Goal: Communication & Community: Answer question/provide support

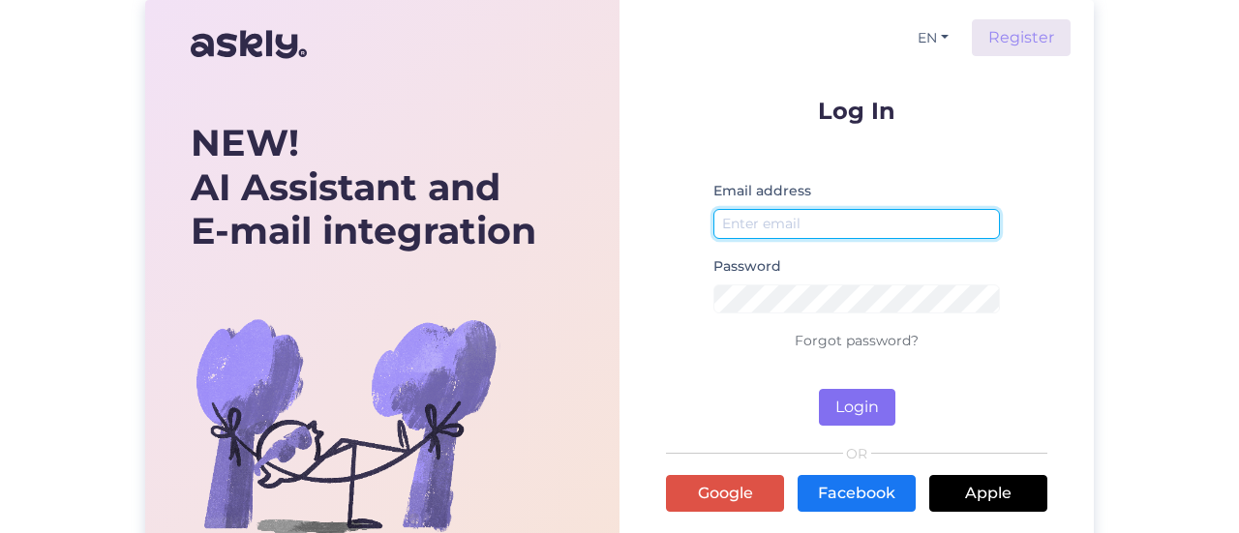
type input "[EMAIL_ADDRESS][DOMAIN_NAME]"
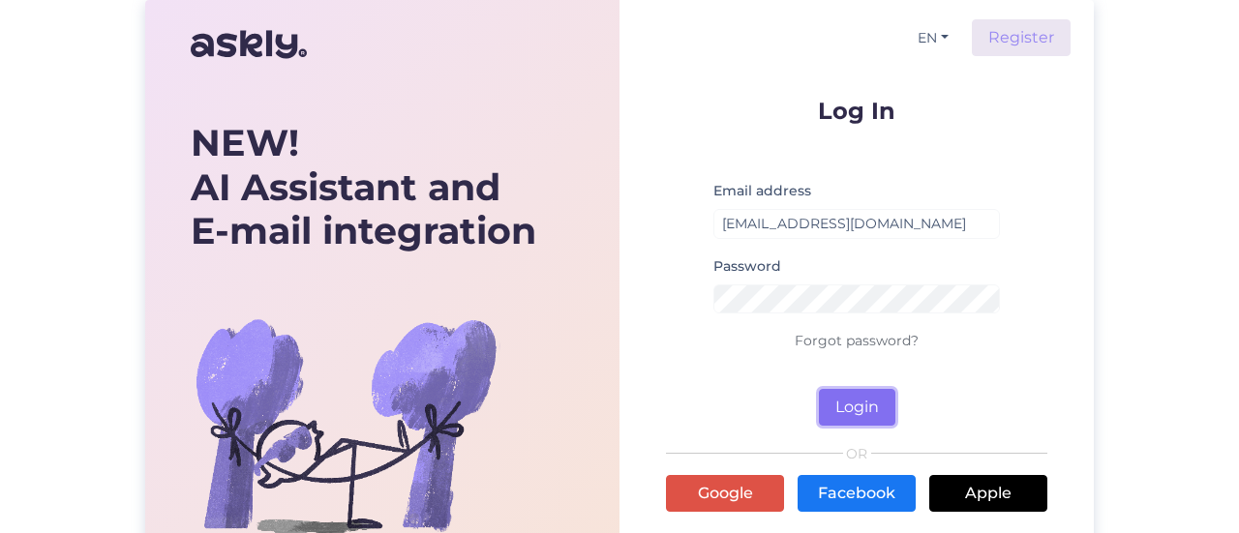
click at [835, 413] on button "Login" at bounding box center [857, 407] width 76 height 37
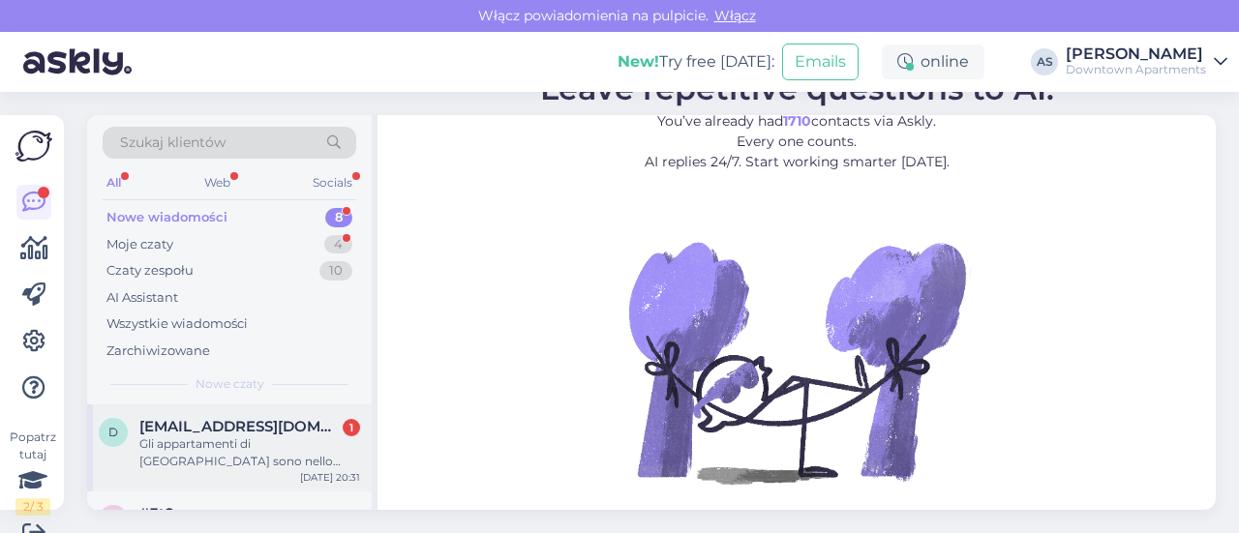
click at [275, 444] on div "Gli appartamenti di [GEOGRAPHIC_DATA] sono nello stesso edificio ?" at bounding box center [249, 453] width 221 height 35
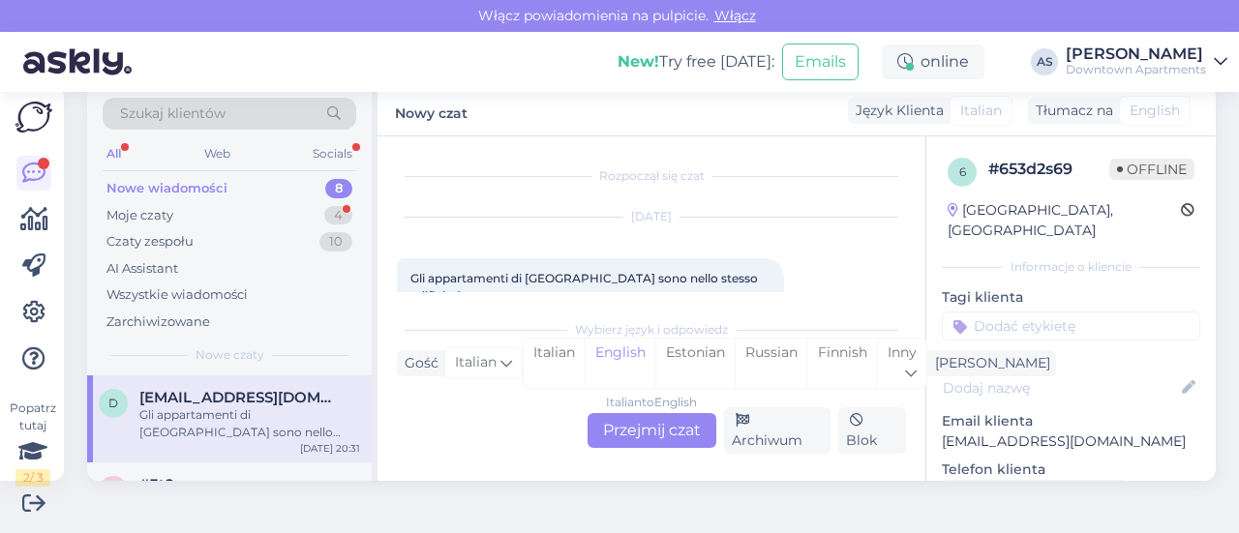
scroll to position [27, 0]
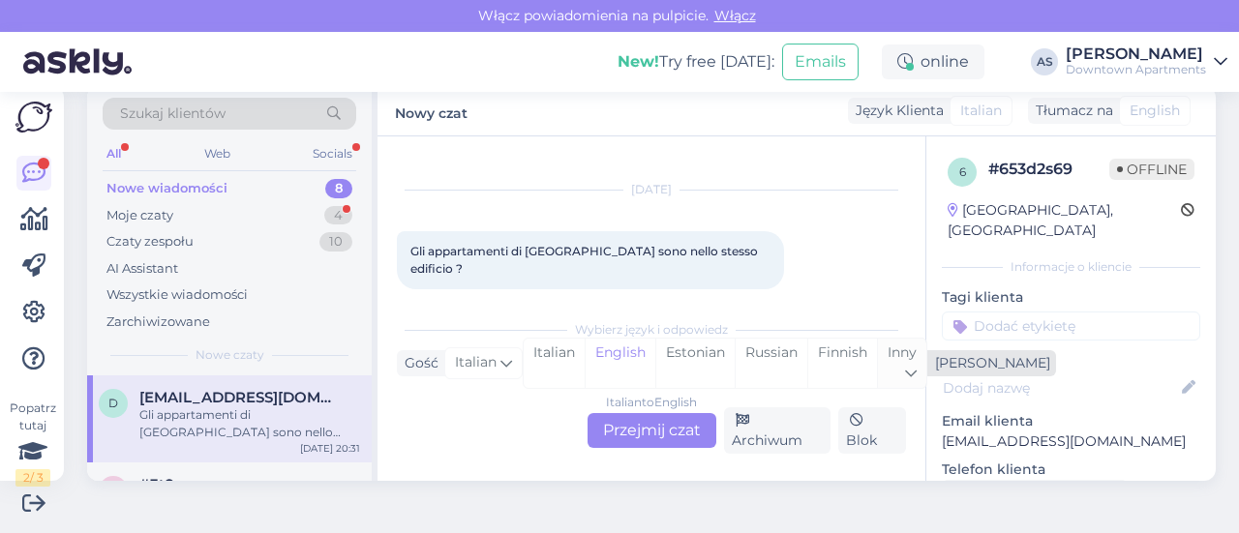
click at [910, 359] on span "Inny" at bounding box center [902, 352] width 29 height 17
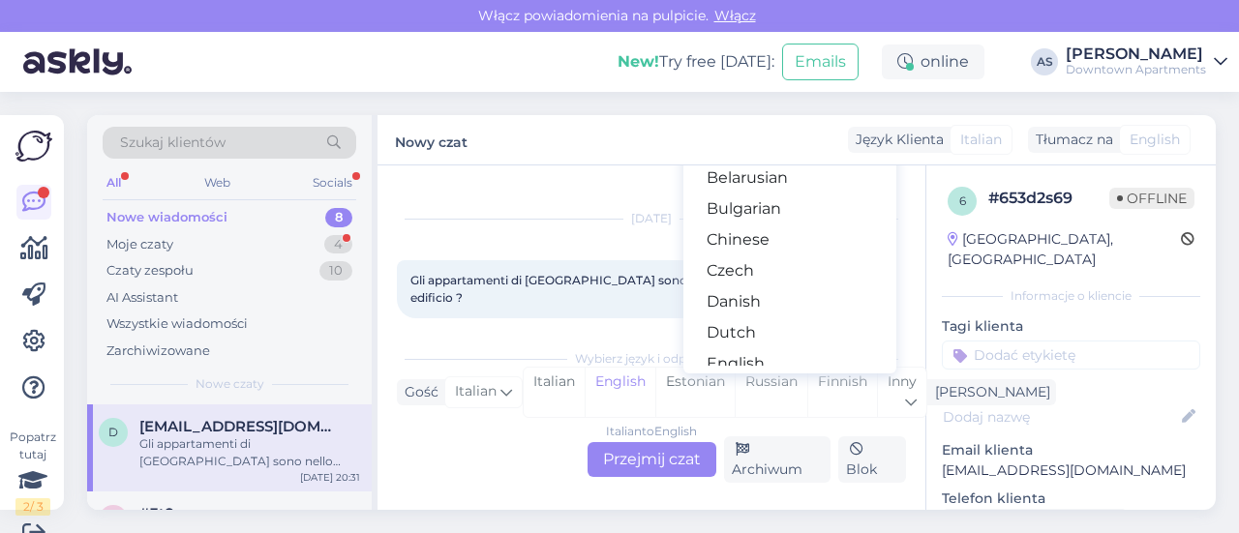
click at [886, 331] on div "Rozpoczął się czat [DATE] Gli appartamenti di [GEOGRAPHIC_DATA] sono nello stes…" at bounding box center [652, 338] width 548 height 345
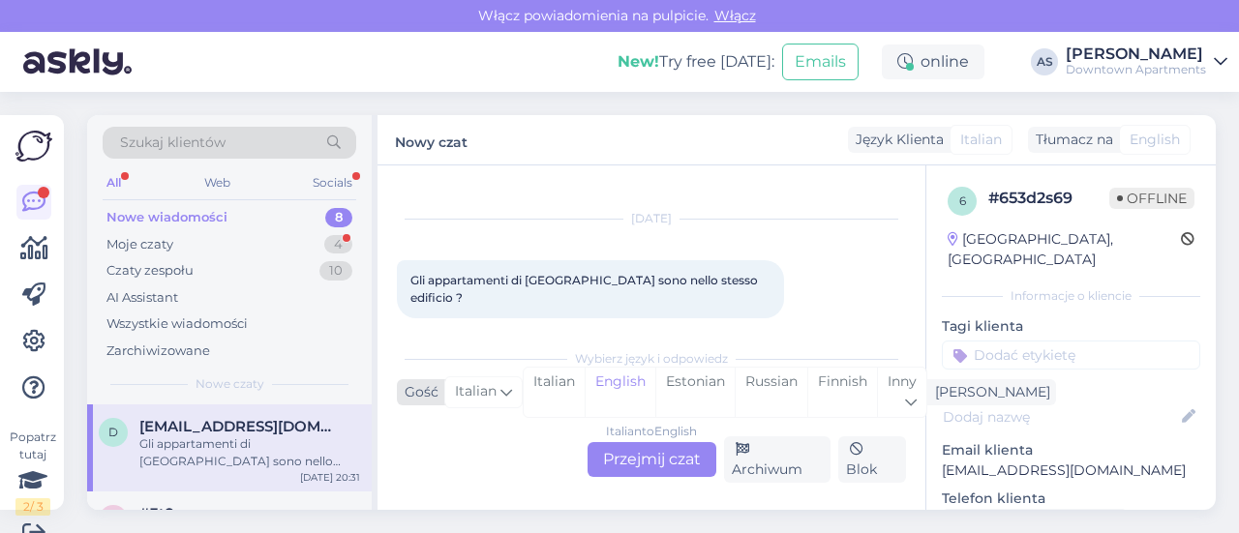
click at [467, 400] on span "Italian" at bounding box center [476, 391] width 42 height 21
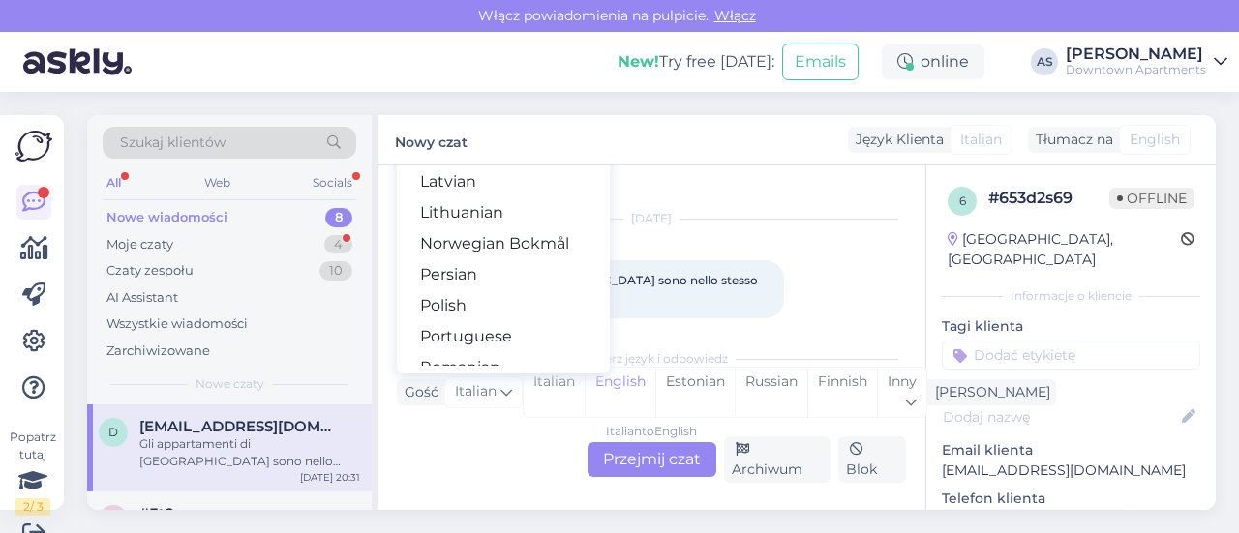
scroll to position [542, 0]
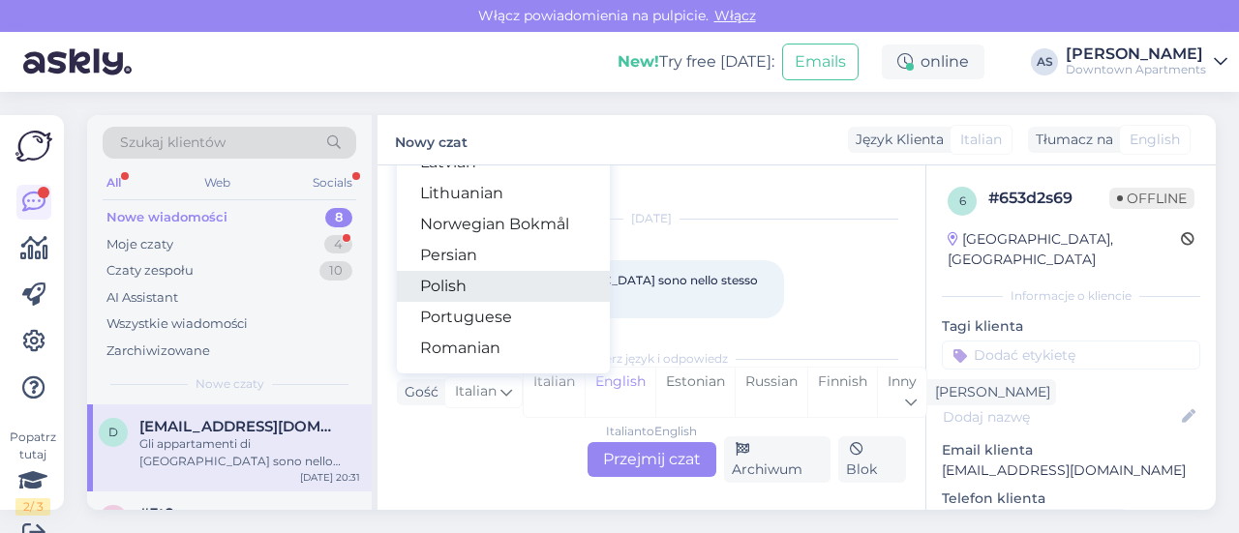
click at [491, 281] on link "Polish" at bounding box center [503, 286] width 213 height 31
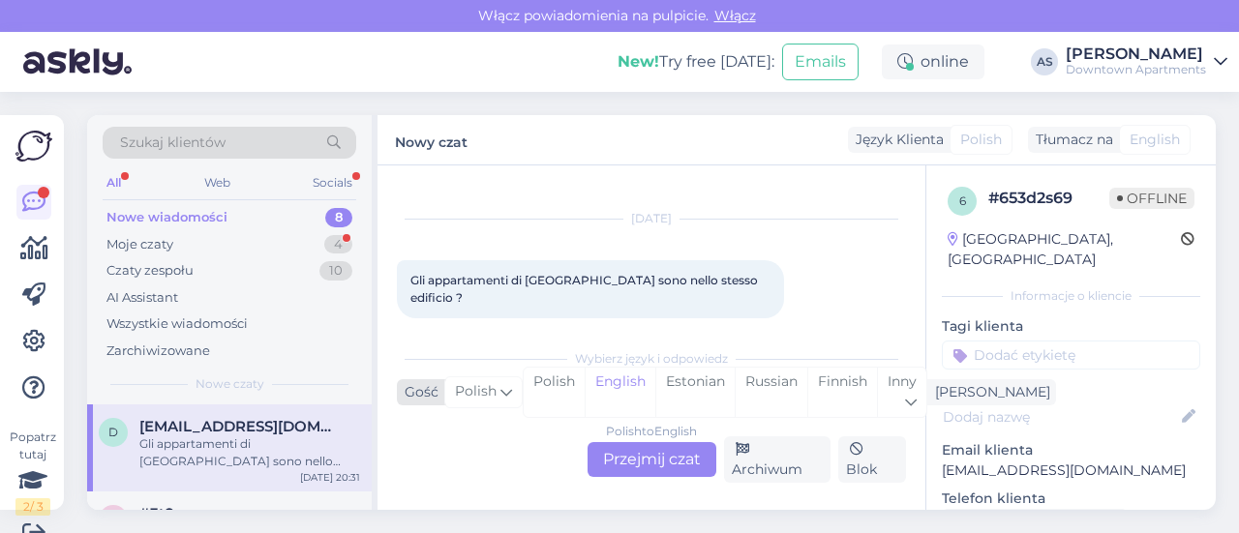
click at [480, 388] on span "Polish" at bounding box center [476, 391] width 42 height 21
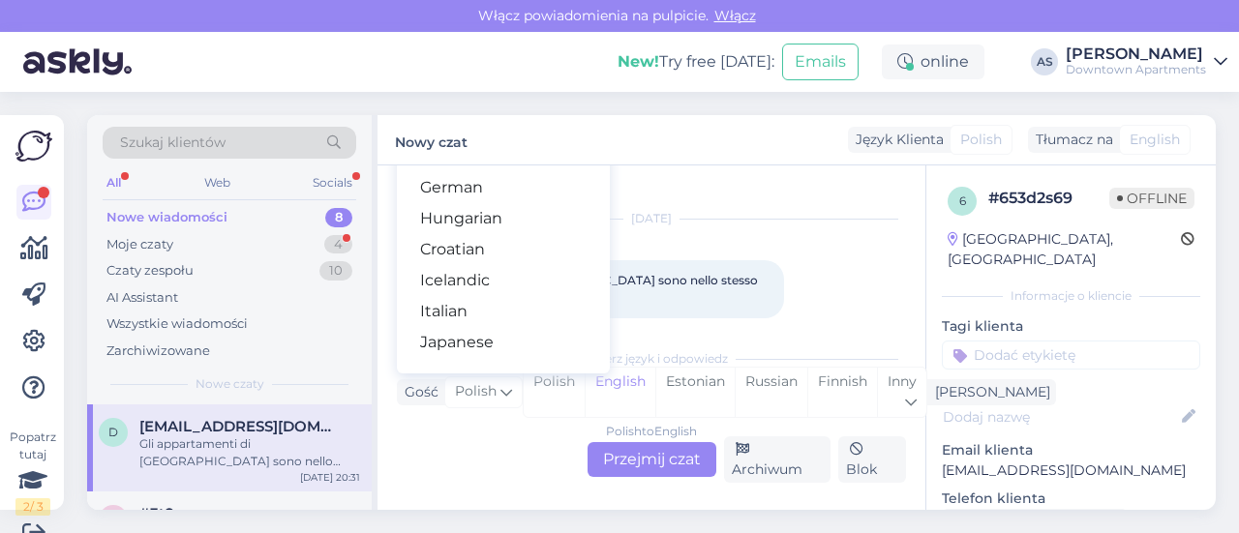
scroll to position [302, 0]
click at [487, 294] on link "Italian" at bounding box center [503, 309] width 213 height 31
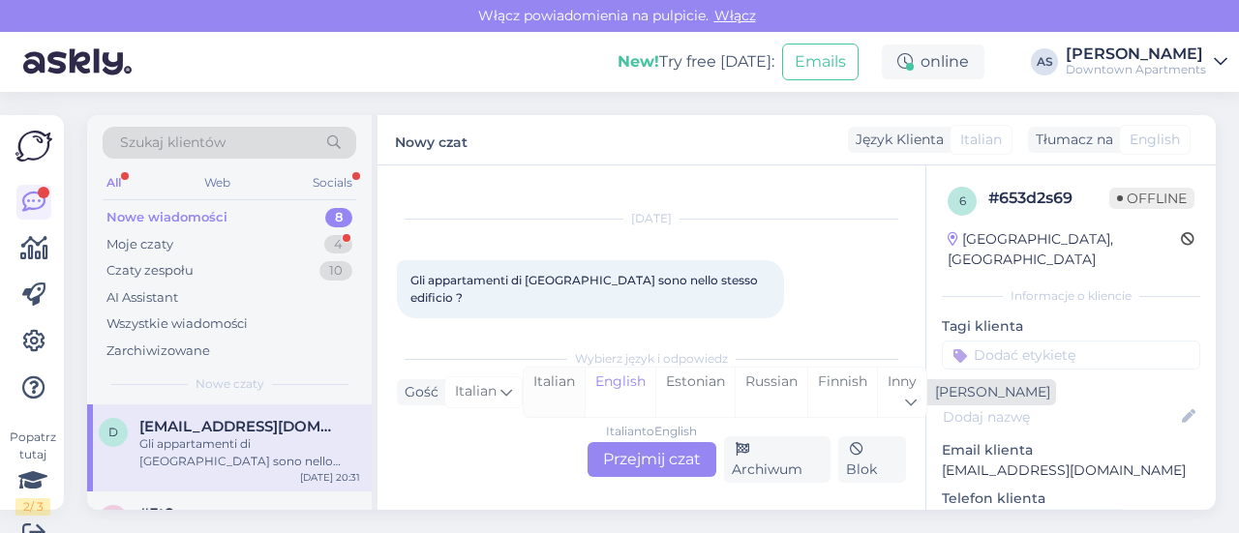
click at [548, 384] on div "Italian" at bounding box center [554, 392] width 61 height 49
click at [902, 394] on div "Inny" at bounding box center [901, 392] width 49 height 49
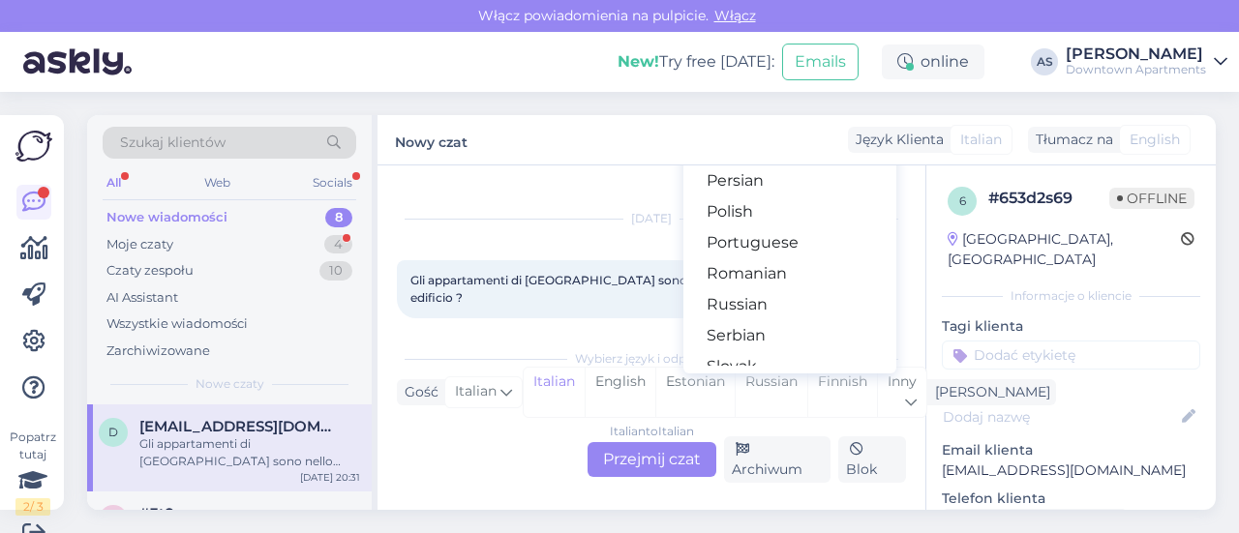
scroll to position [616, 0]
click at [714, 222] on link "Polish" at bounding box center [789, 212] width 213 height 31
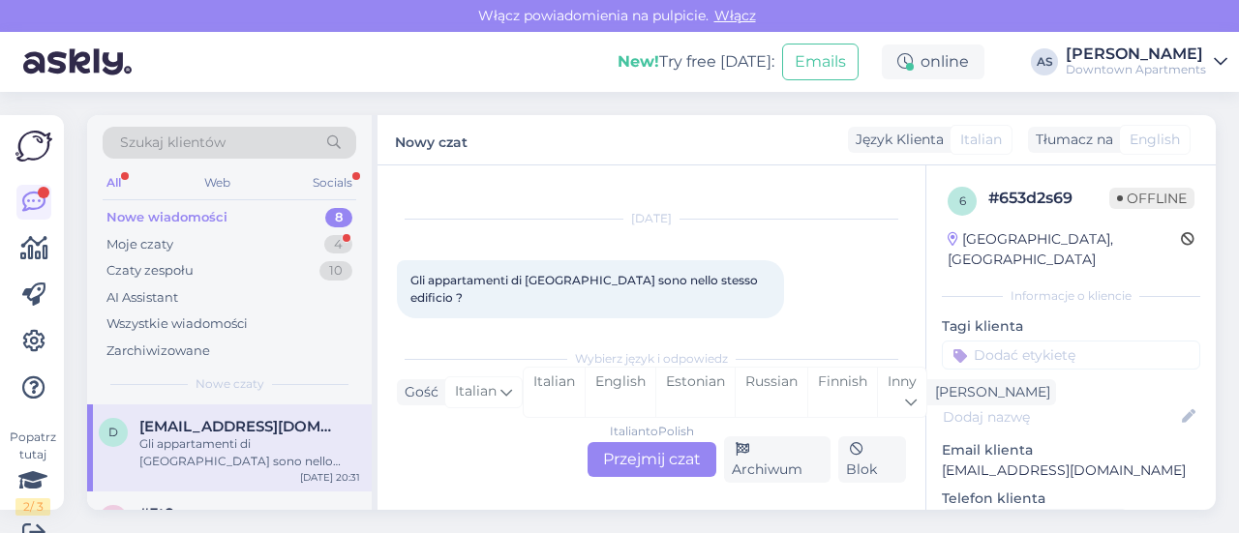
click at [616, 453] on div "Italian to Polish Przejmij czat" at bounding box center [652, 459] width 129 height 35
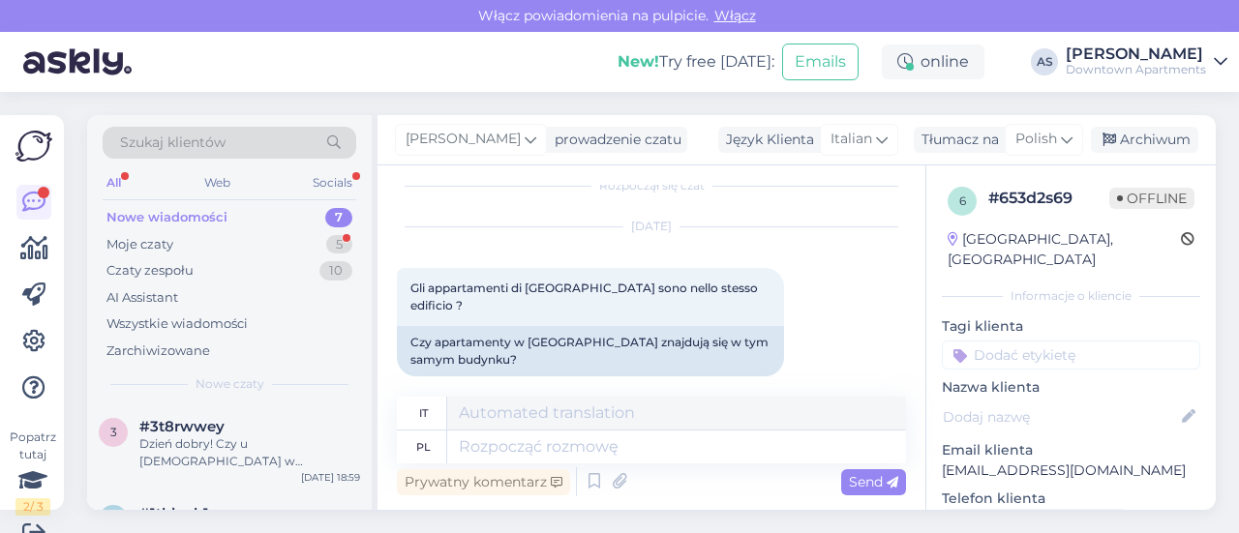
scroll to position [29, 0]
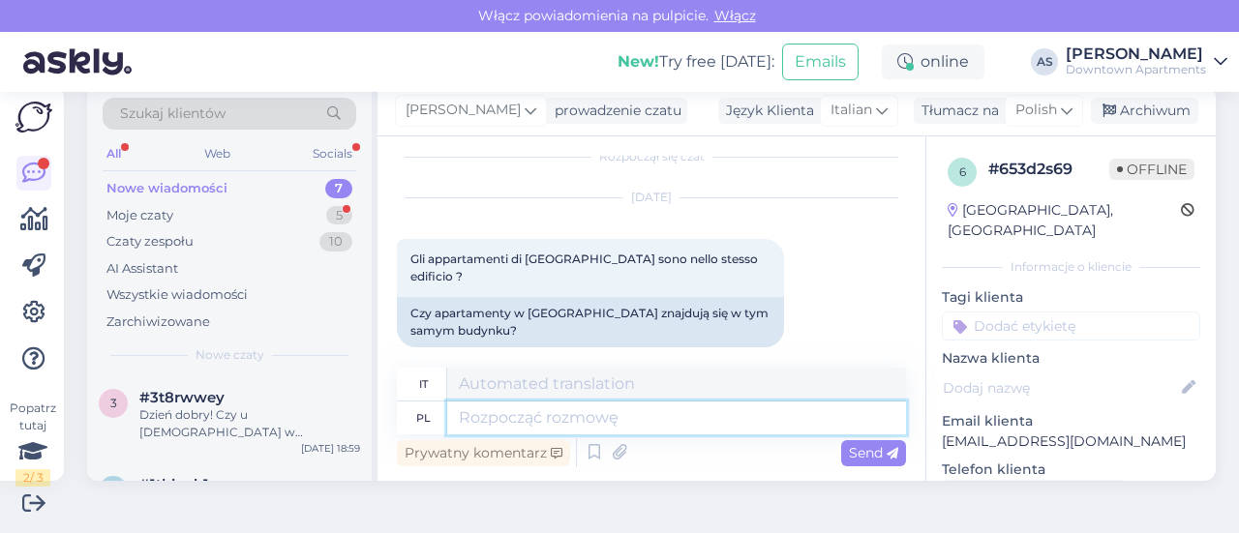
click at [546, 408] on textarea at bounding box center [676, 418] width 459 height 33
type textarea "Dzień do"
type textarea "Giorno"
type textarea "Dzień dobry,"
type textarea "Buongiorno,"
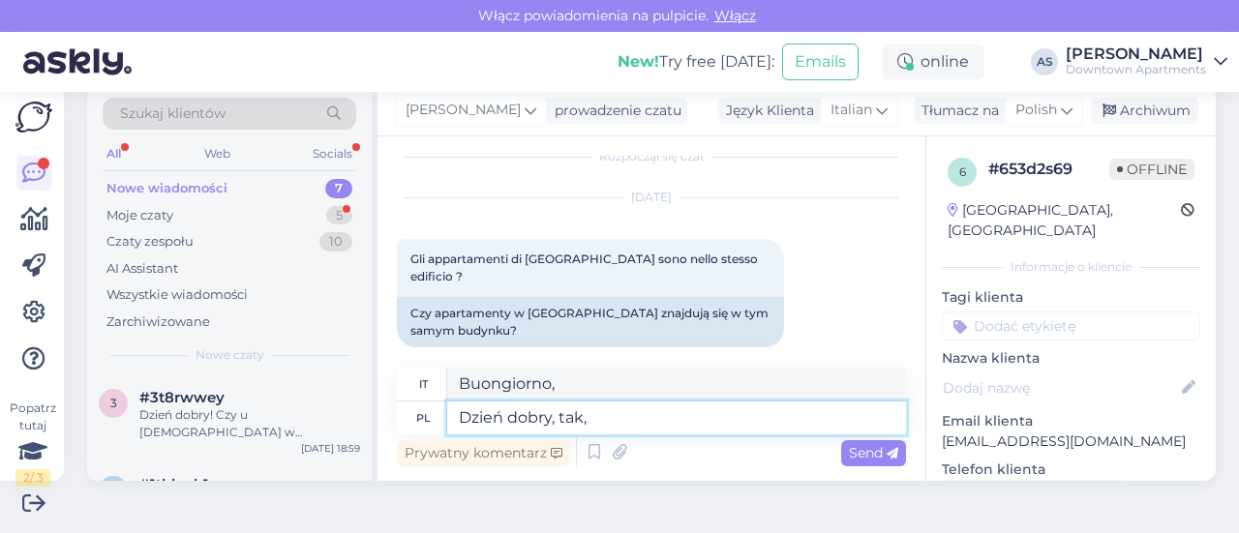
type textarea "Dzień dobry, tak,"
type textarea "Buongiorno, sì,"
type textarea "Dzień dobry, tak, apartamenty"
type textarea "Buongiorno, sì, appartamenti"
type textarea "Dzień dobry, tak, apartamenty [PERSON_NAME]"
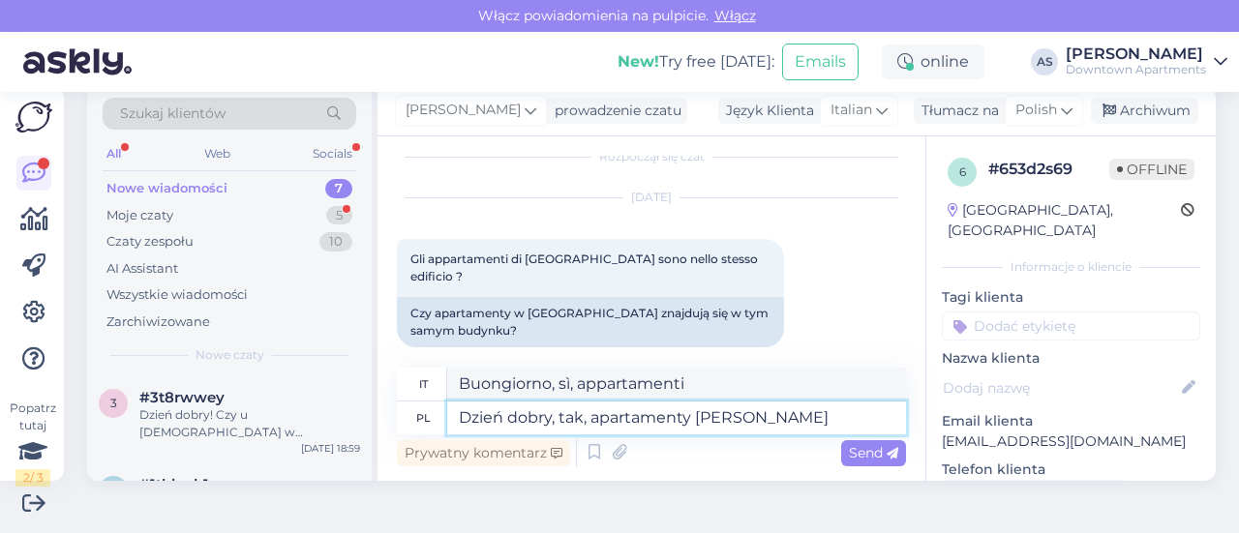
type textarea "Buongiorno, sì, [PERSON_NAME] Apartments"
type textarea "Dzień dobry, tak, apartamenty Dunajewskiego są"
type textarea "Buongiorno, sì, gli appartamenti [PERSON_NAME] sono"
type textarea "Dzień dobry, tak, apartamenty Dunajewskiego są w t"
type textarea "Buongiorno, sì, gli appartamenti [PERSON_NAME] sono in"
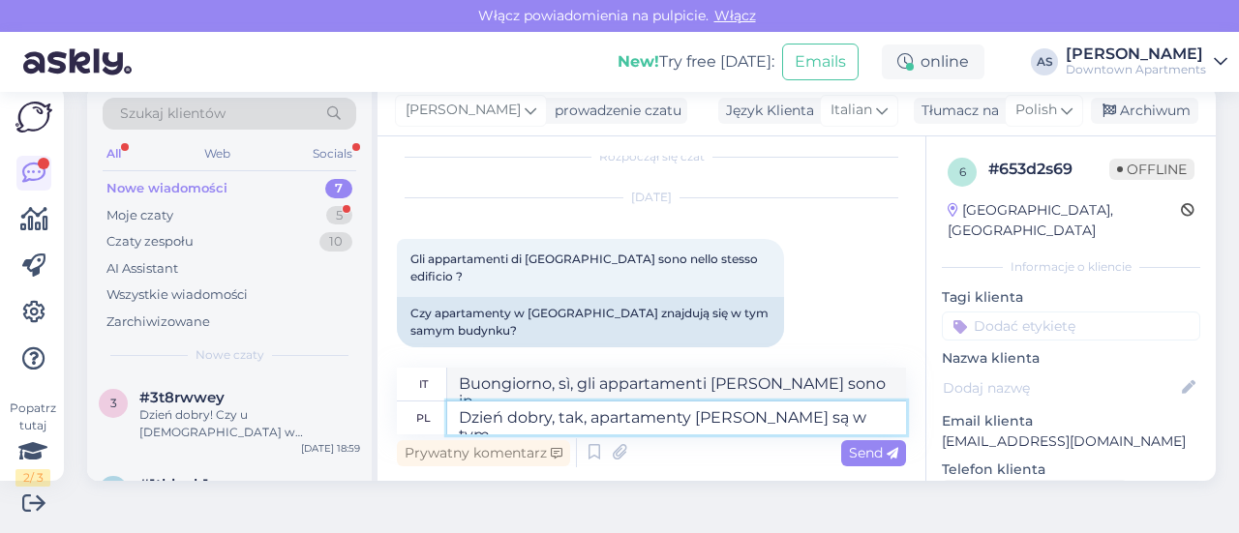
scroll to position [27, 0]
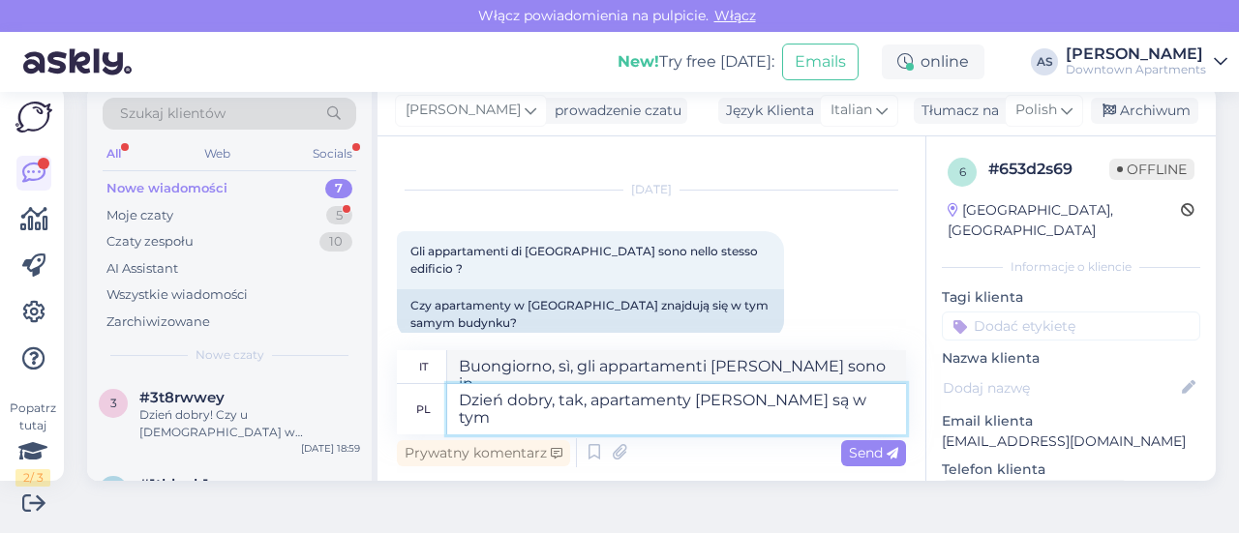
type textarea "Dzień dobry, tak, apartamenty [PERSON_NAME] są w tym s"
type textarea "Buongiorno, sì, gli appartamenti [PERSON_NAME] si trovano in questo"
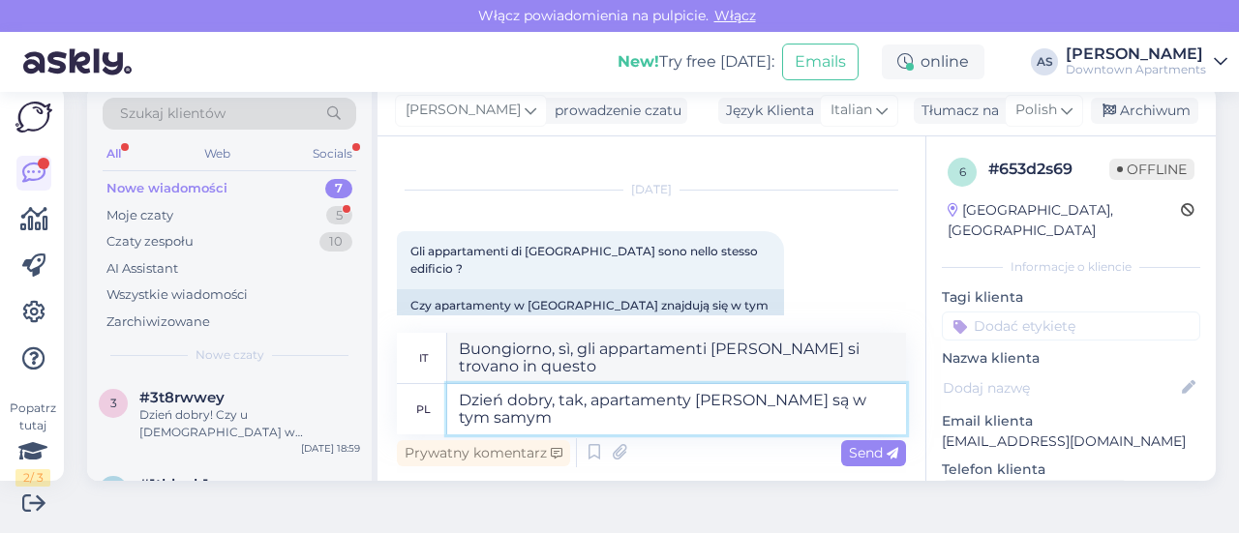
type textarea "Dzień dobry, tak, apartamenty [PERSON_NAME] są w tym samym"
type textarea "Buongiorno, sì, gli appartamenti [PERSON_NAME] sono nello stesso edificio"
type textarea "Dzień dobry, tak, apartamenty Dunajewskiego są w tym samym budynku"
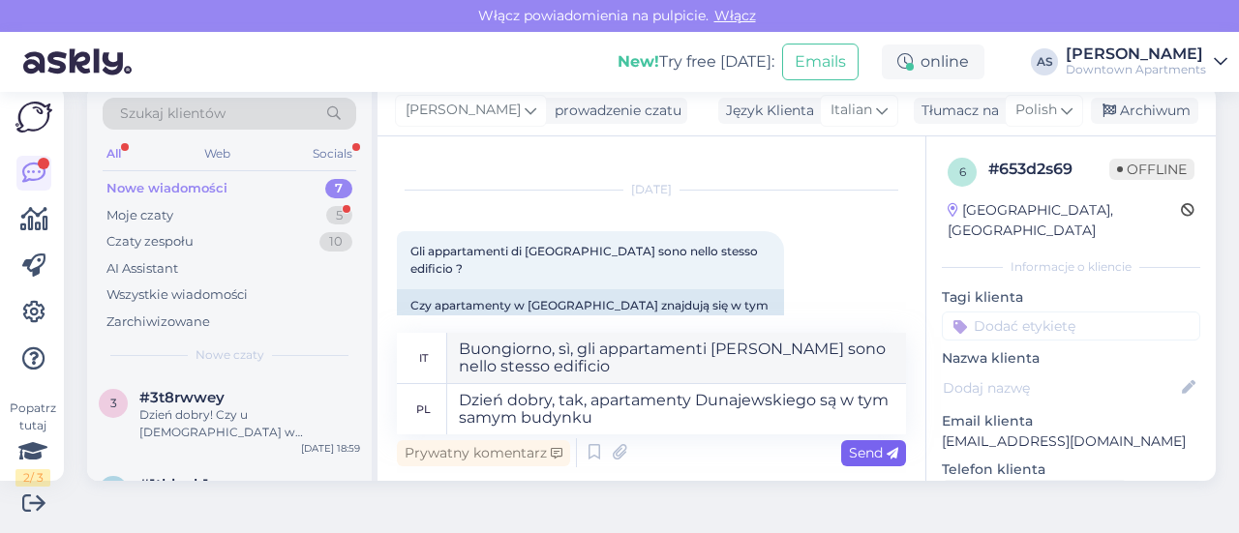
click at [851, 449] on span "Send" at bounding box center [873, 452] width 49 height 17
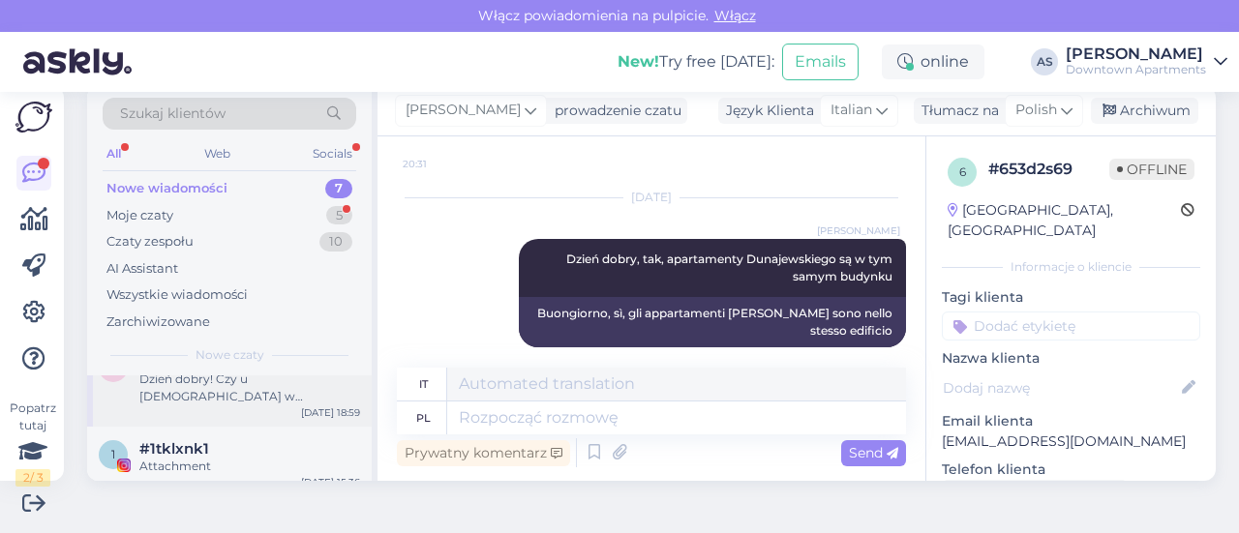
scroll to position [37, 0]
click at [268, 411] on div "3 #3t8rwwey Dzień dobry! Czy u [DEMOGRAPHIC_DATA] w apartamencie jest możliwość…" at bounding box center [229, 382] width 285 height 87
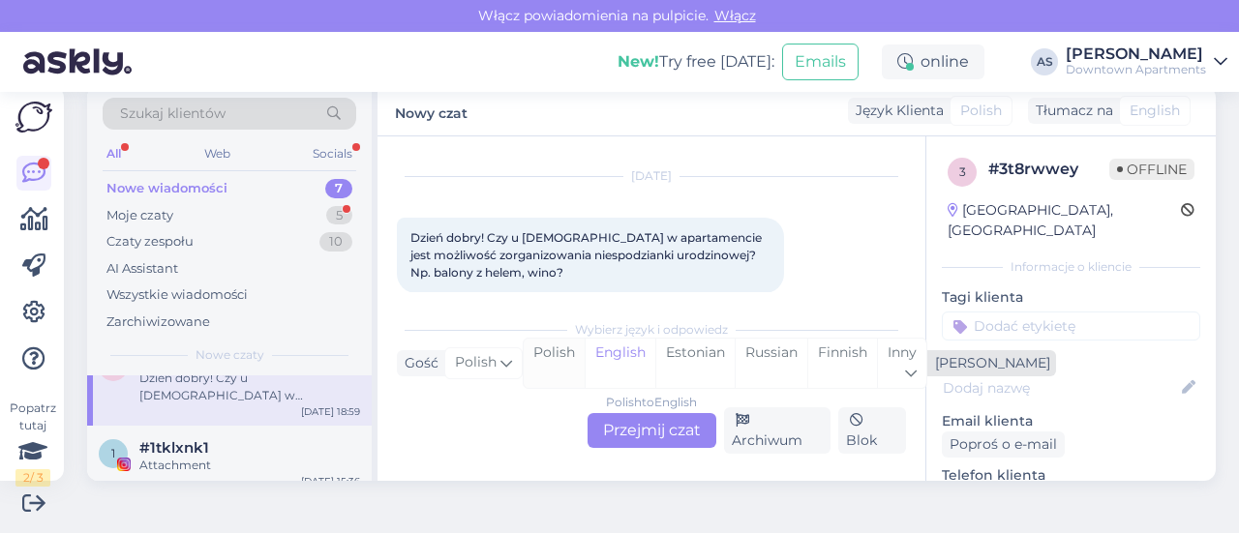
click at [541, 348] on div "Polish" at bounding box center [554, 363] width 61 height 49
click at [647, 433] on div "Polish to Polish Przejmij czat" at bounding box center [652, 430] width 129 height 35
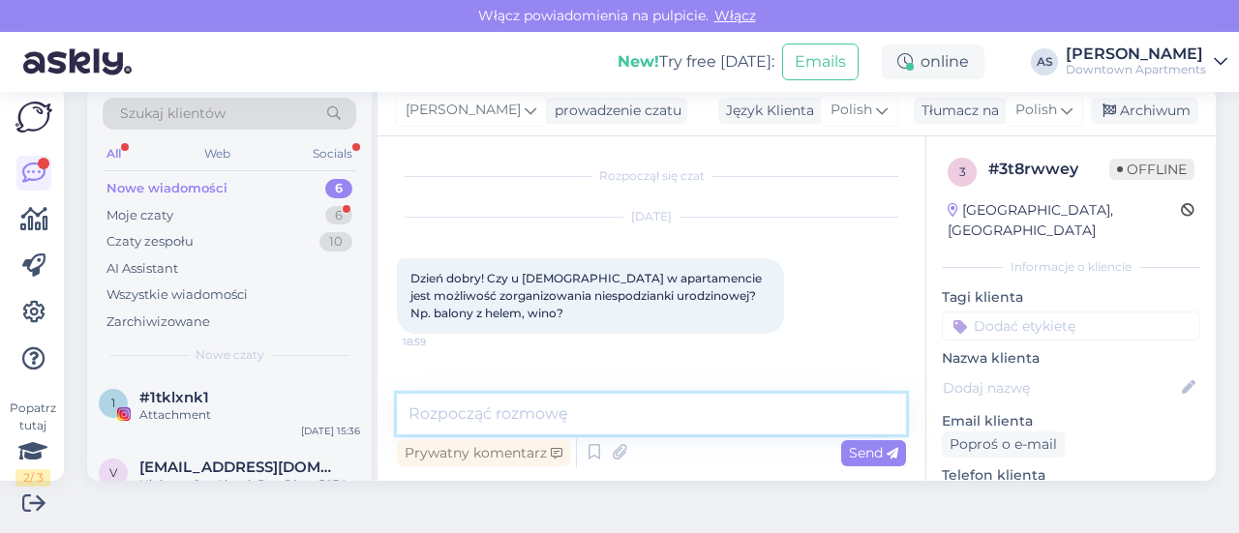
click at [647, 433] on textarea at bounding box center [651, 414] width 509 height 41
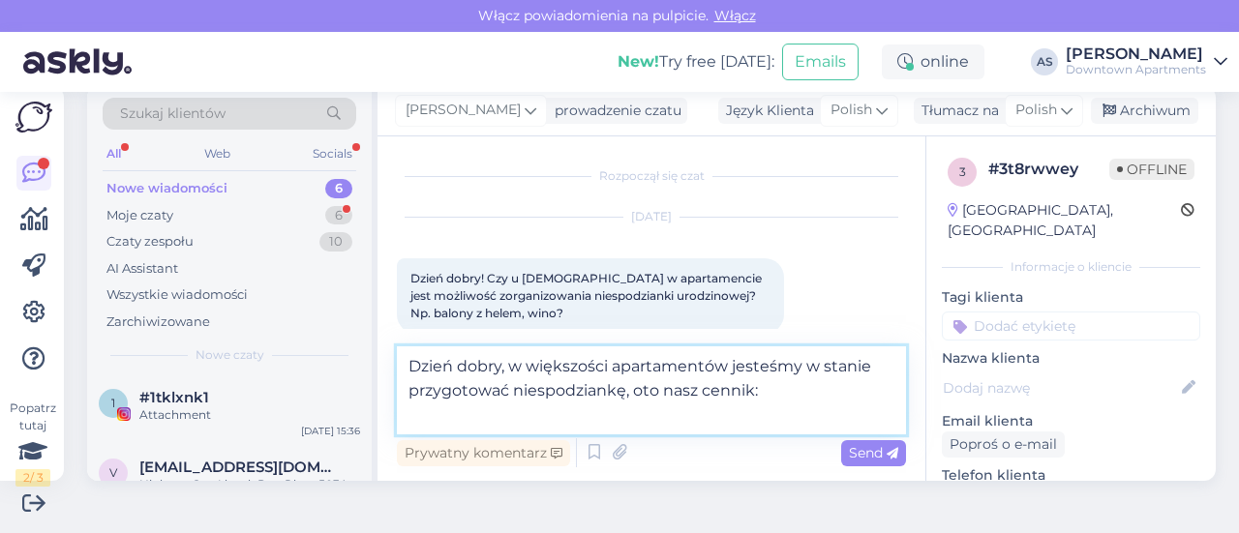
paste textarea "DODATKI - CENNIK balony - 300 PLN schłodzone Prosecco - 150 PLN bukiet kwiatów …"
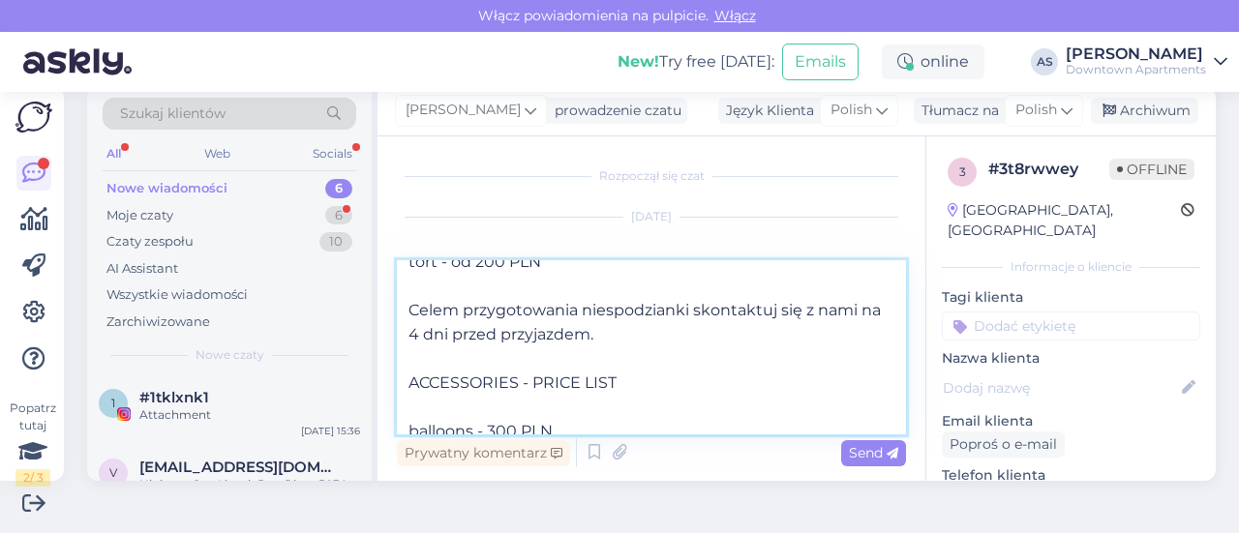
scroll to position [187, 0]
drag, startPoint x: 621, startPoint y: 383, endPoint x: 528, endPoint y: 365, distance: 95.7
click at [528, 365] on textarea "Dzień dobry, w większości apartamentów jesteśmy w stanie przygotować niespodzia…" at bounding box center [651, 347] width 509 height 174
click at [616, 390] on textarea "Dzień dobry, w większości apartamentów jesteśmy w stanie przygotować niespodzia…" at bounding box center [651, 347] width 509 height 174
drag, startPoint x: 634, startPoint y: 386, endPoint x: 409, endPoint y: 380, distance: 225.6
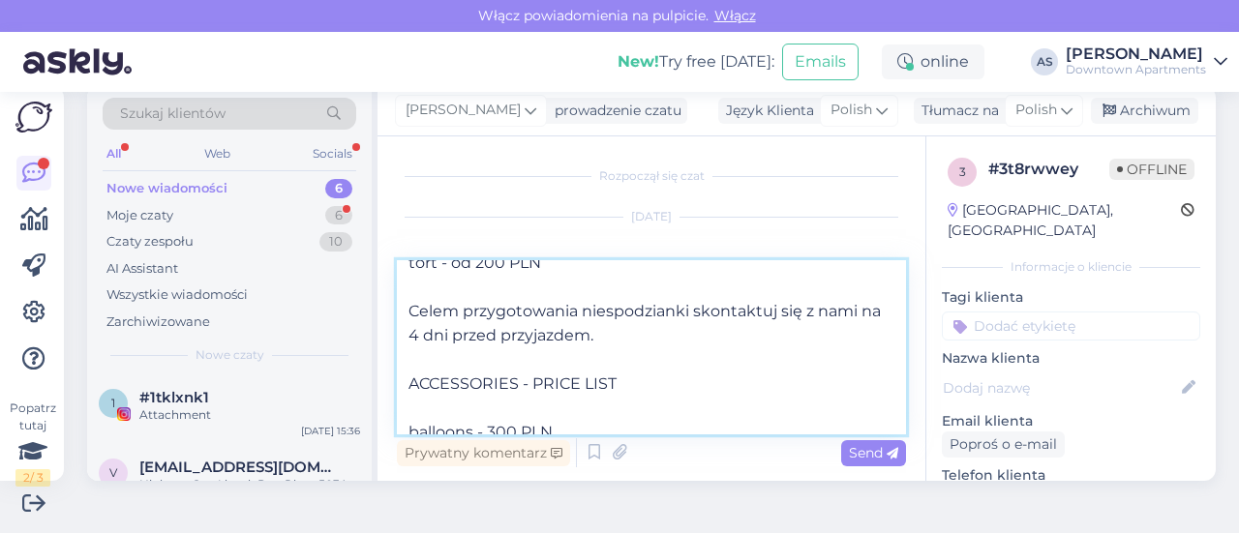
click at [409, 380] on textarea "Dzień dobry, w większości apartamentów jesteśmy w stanie przygotować niespodzia…" at bounding box center [651, 347] width 509 height 174
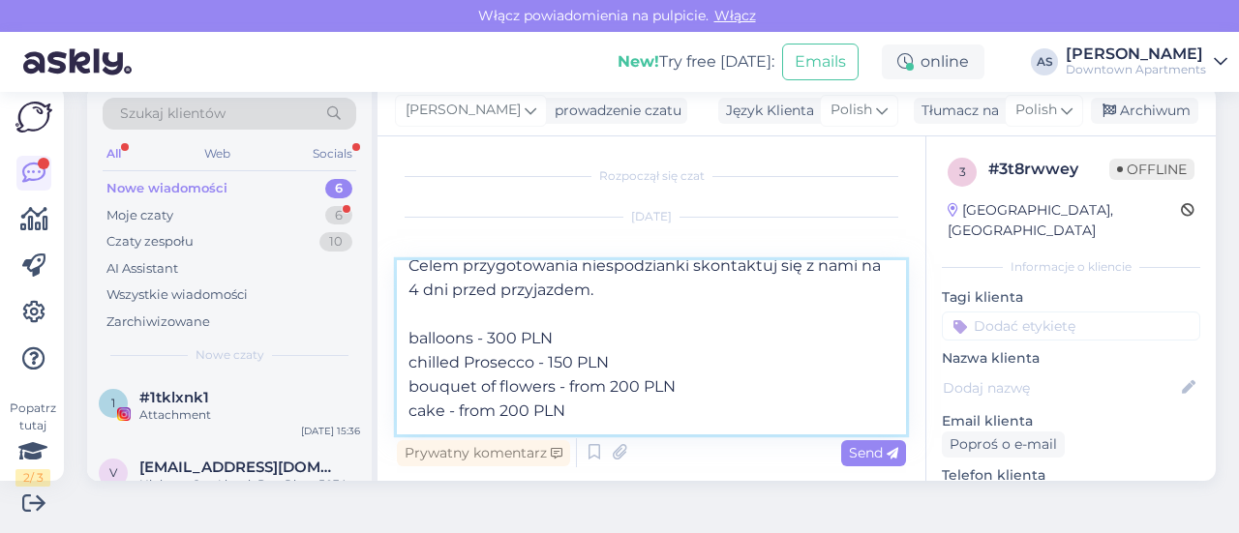
scroll to position [280, 0]
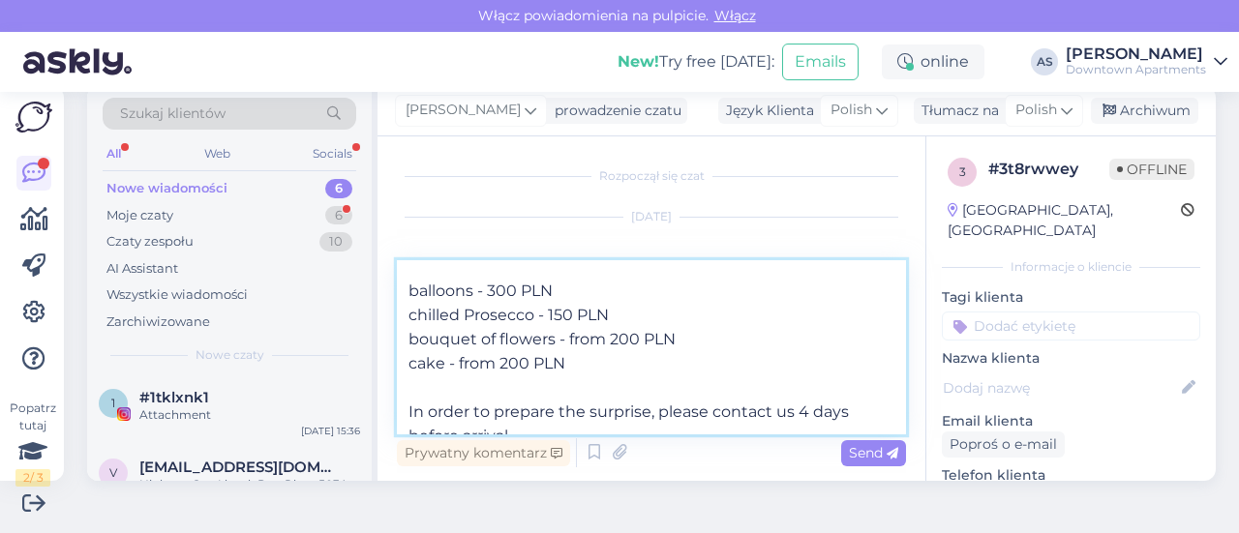
drag, startPoint x: 579, startPoint y: 355, endPoint x: 554, endPoint y: 346, distance: 27.0
click at [573, 355] on textarea "Dzień dobry, w większości apartamentów jesteśmy w stanie przygotować niespodzia…" at bounding box center [651, 347] width 509 height 174
drag, startPoint x: 514, startPoint y: 340, endPoint x: 403, endPoint y: 293, distance: 120.6
click at [403, 293] on textarea "Dzień dobry, w większości apartamentów jesteśmy w stanie przygotować niespodzia…" at bounding box center [651, 347] width 509 height 174
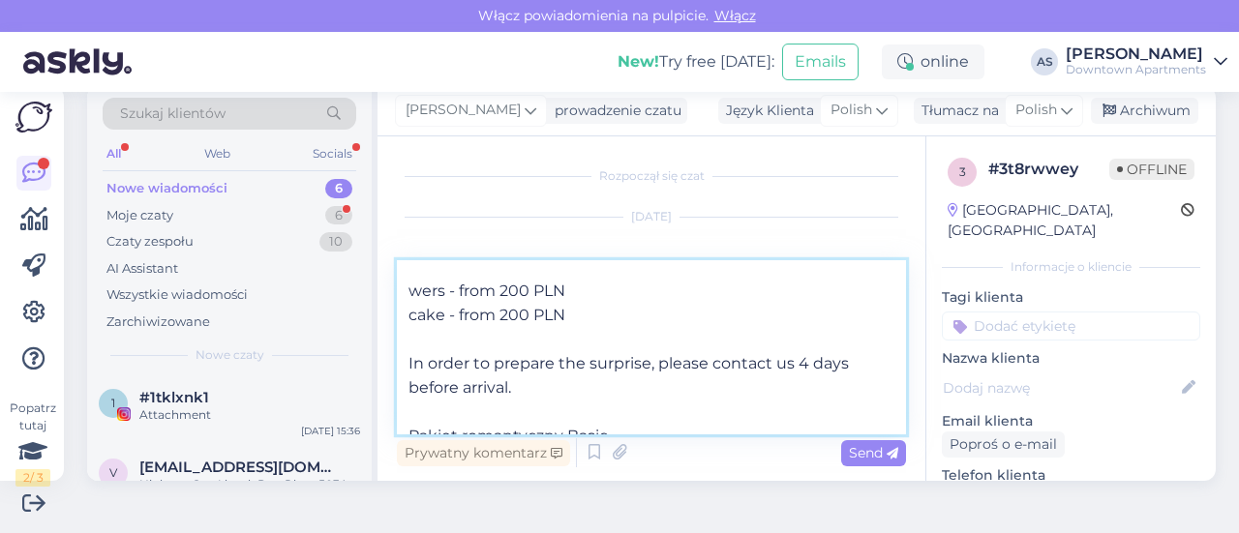
scroll to position [231, 0]
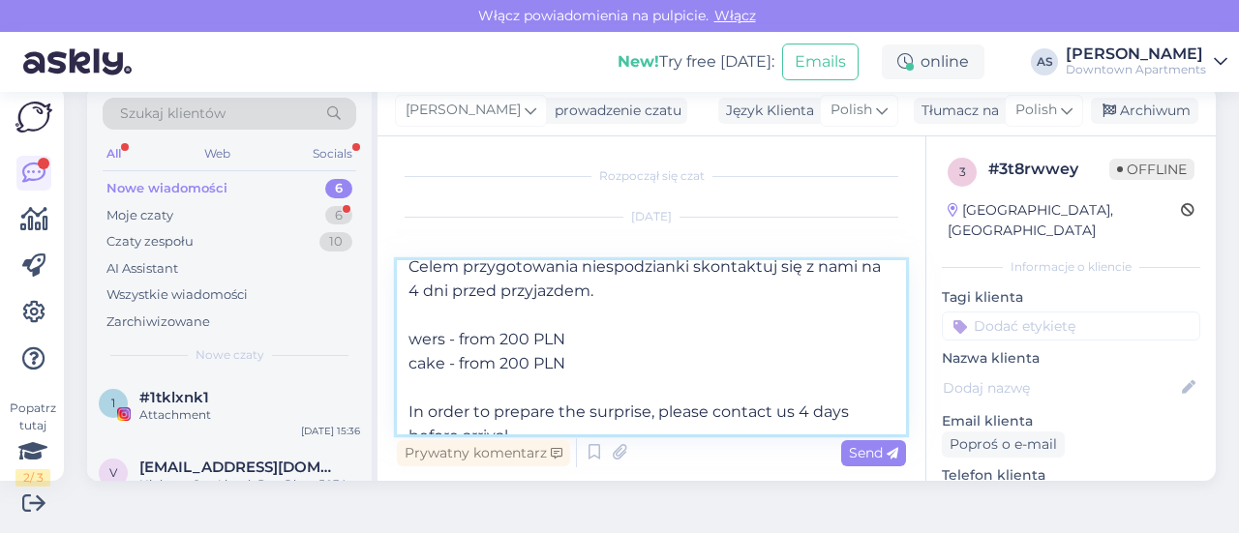
drag, startPoint x: 580, startPoint y: 361, endPoint x: 409, endPoint y: 322, distance: 175.7
click at [409, 322] on textarea "Dzień dobry, w większości apartamentów jesteśmy w stanie przygotować niespodzia…" at bounding box center [651, 347] width 509 height 174
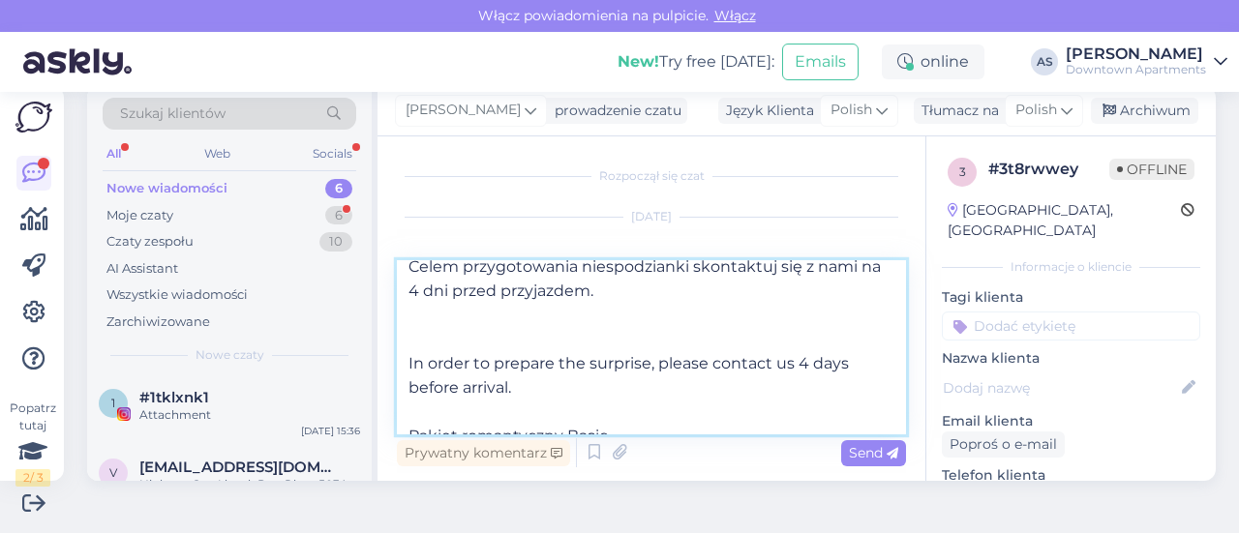
drag, startPoint x: 539, startPoint y: 389, endPoint x: 381, endPoint y: 331, distance: 168.1
click at [381, 331] on div "Rozpoczął się czat [DATE] Dzień dobry! Czy u [DEMOGRAPHIC_DATA] w apartamencie …" at bounding box center [652, 308] width 548 height 345
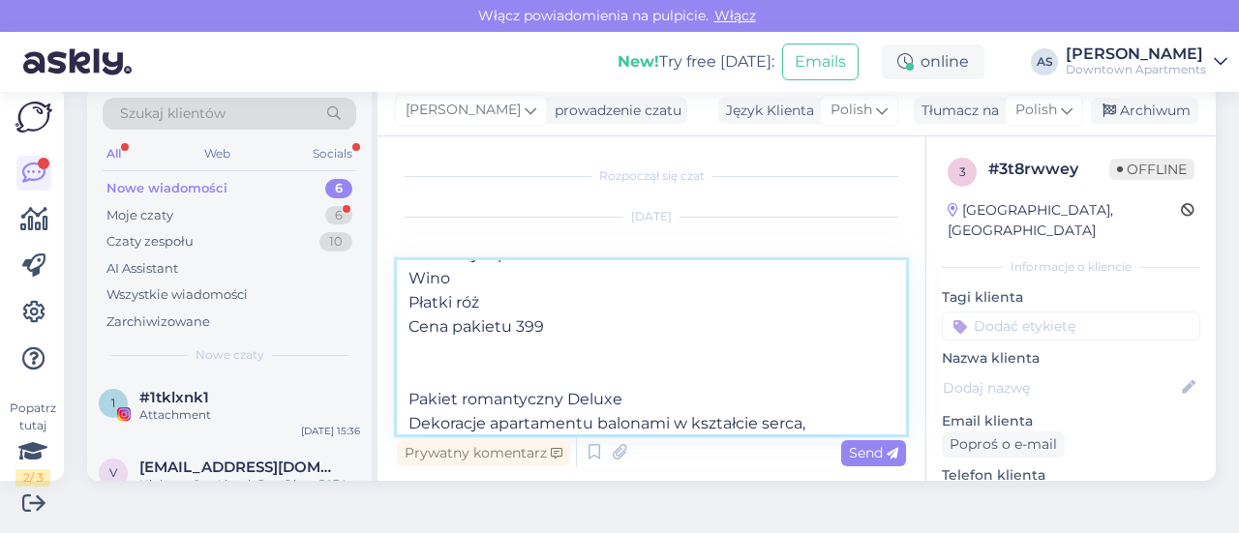
scroll to position [785, 0]
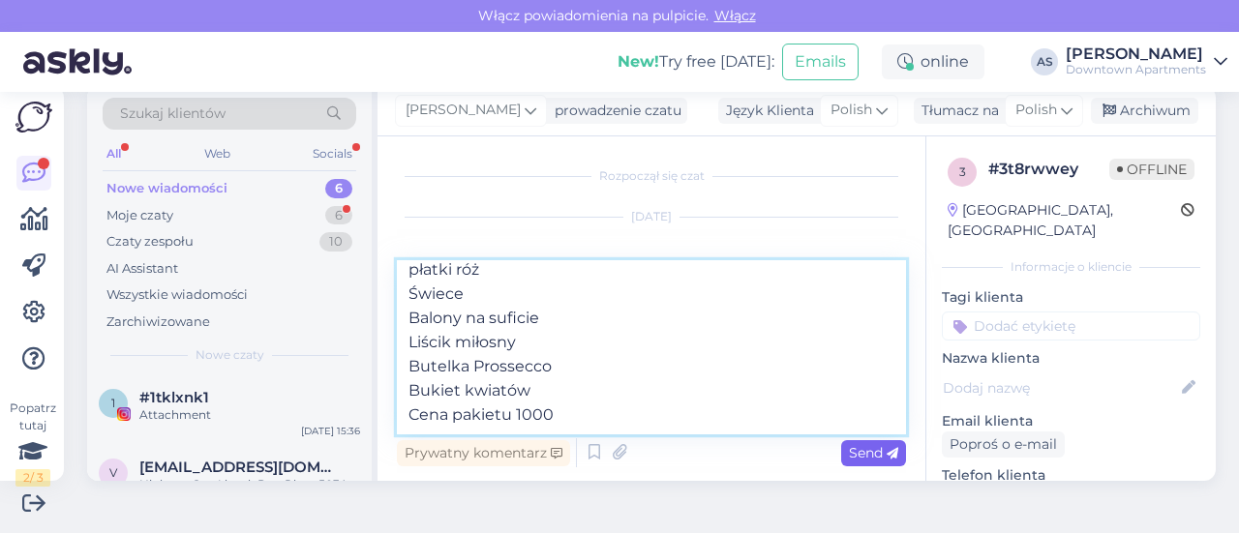
type textarea "Dzień dobry, w większości apartamentów jesteśmy w stanie przygotować niespodzia…"
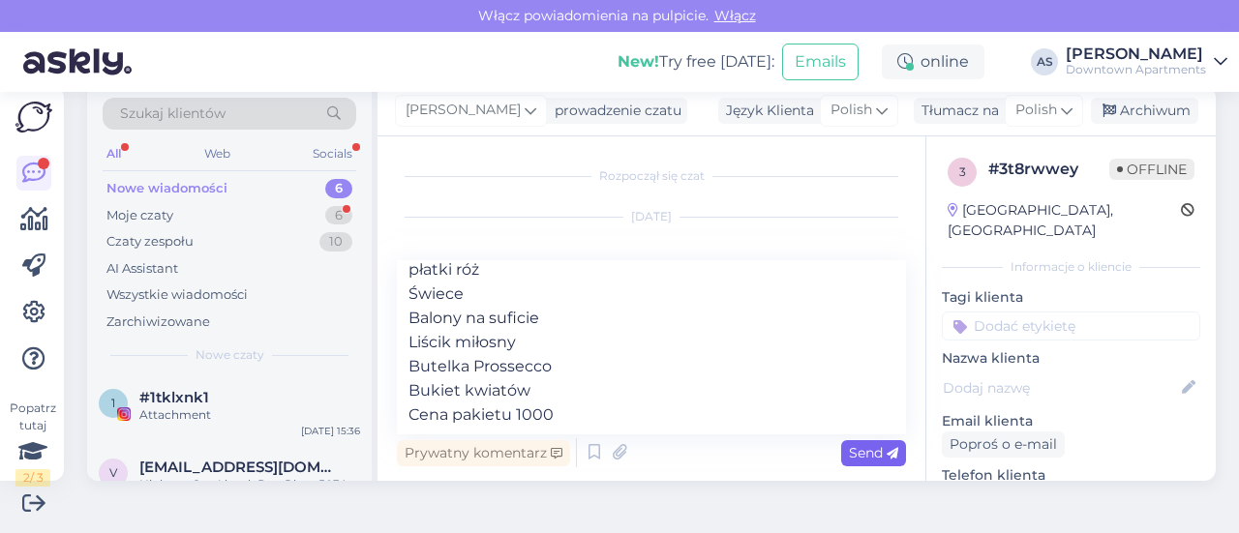
click at [862, 456] on span "Send" at bounding box center [873, 452] width 49 height 17
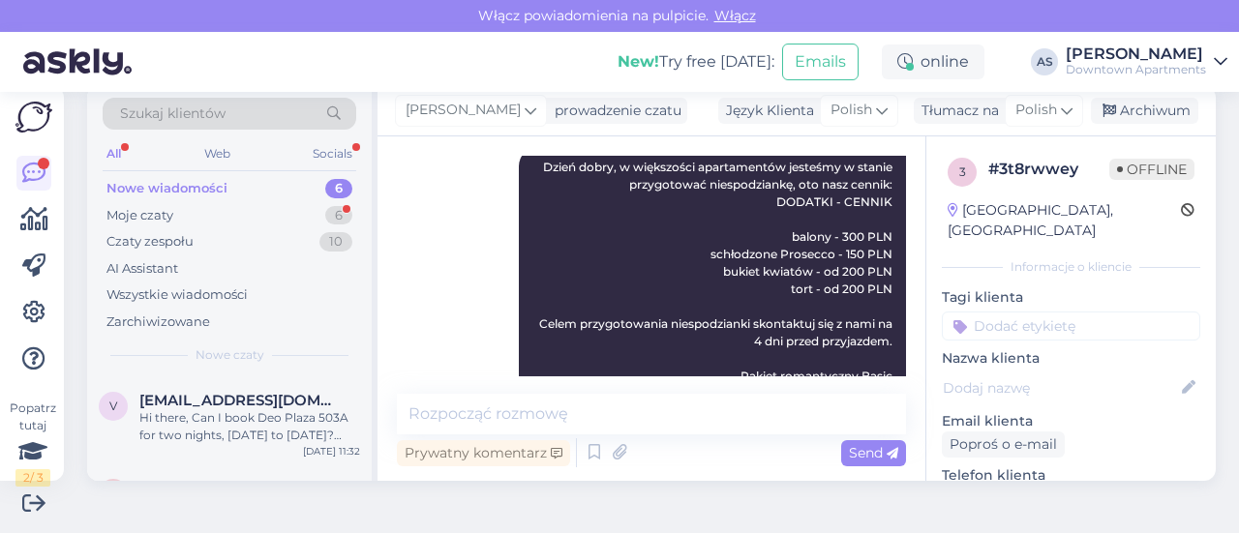
scroll to position [249, 0]
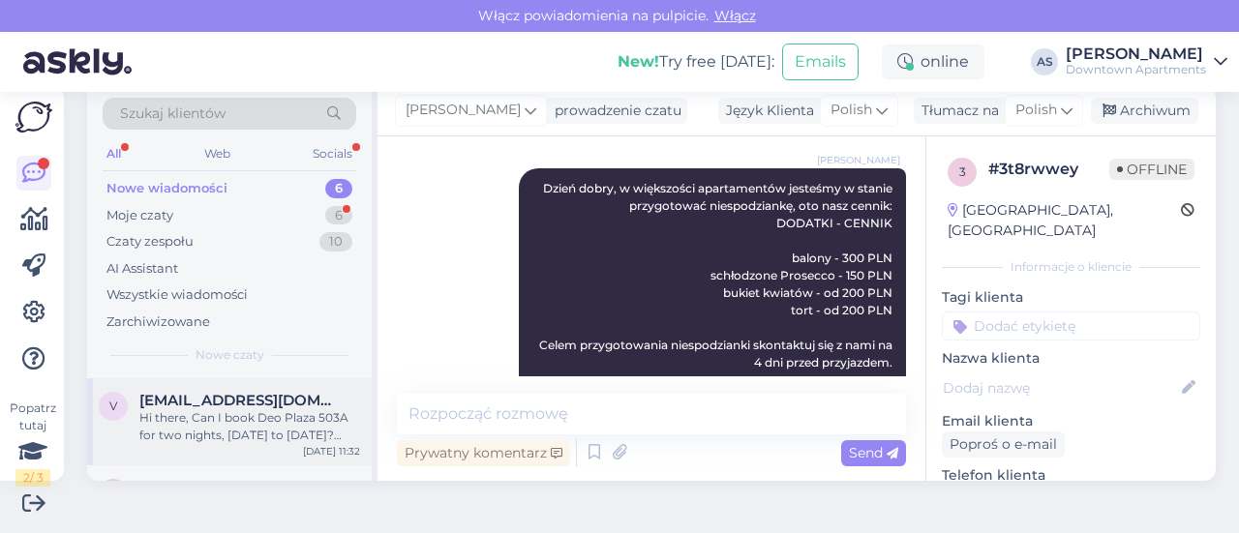
click at [273, 410] on div "Hi there, Can I book Deo Plaza 503A for two nights, [DATE] to [DATE]? Why is it…" at bounding box center [249, 426] width 221 height 35
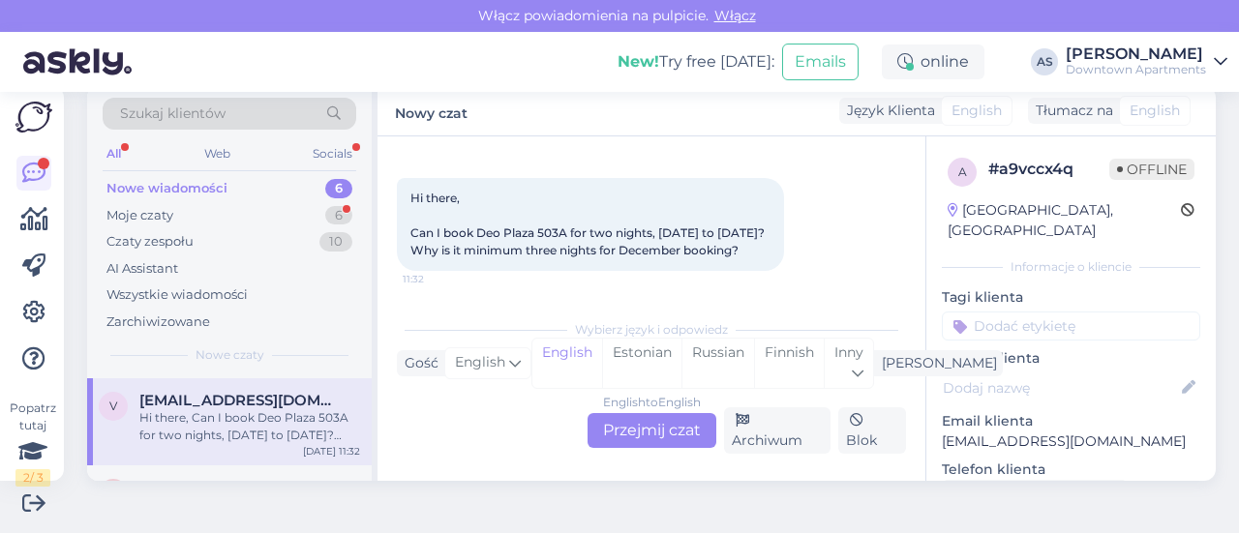
scroll to position [263, 0]
click at [861, 363] on icon at bounding box center [858, 373] width 12 height 21
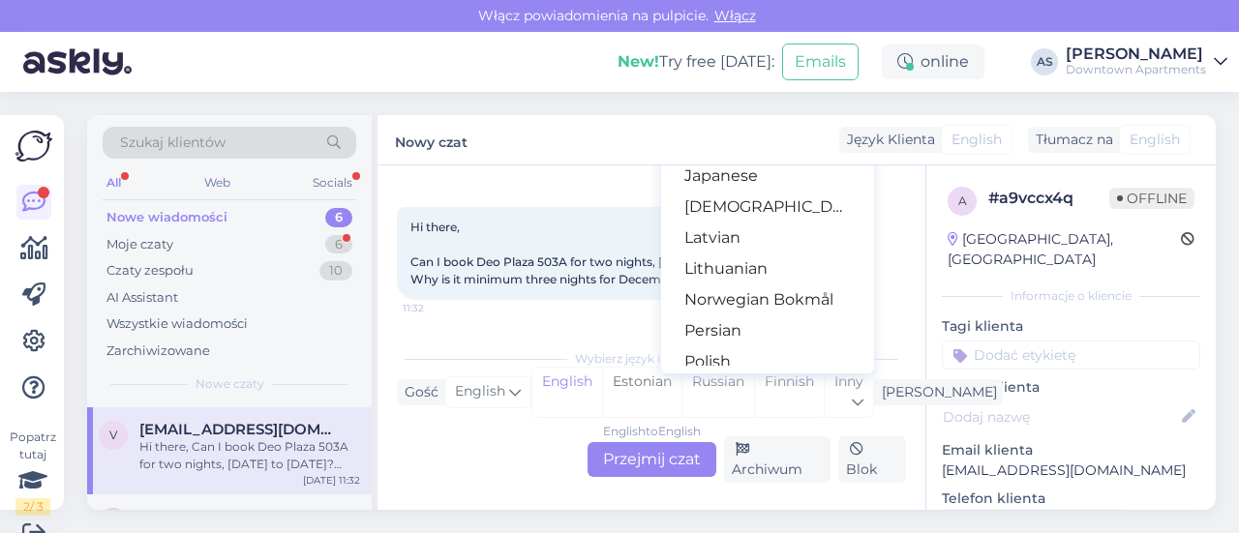
scroll to position [468, 0]
click at [680, 353] on link "Polish" at bounding box center [767, 361] width 213 height 31
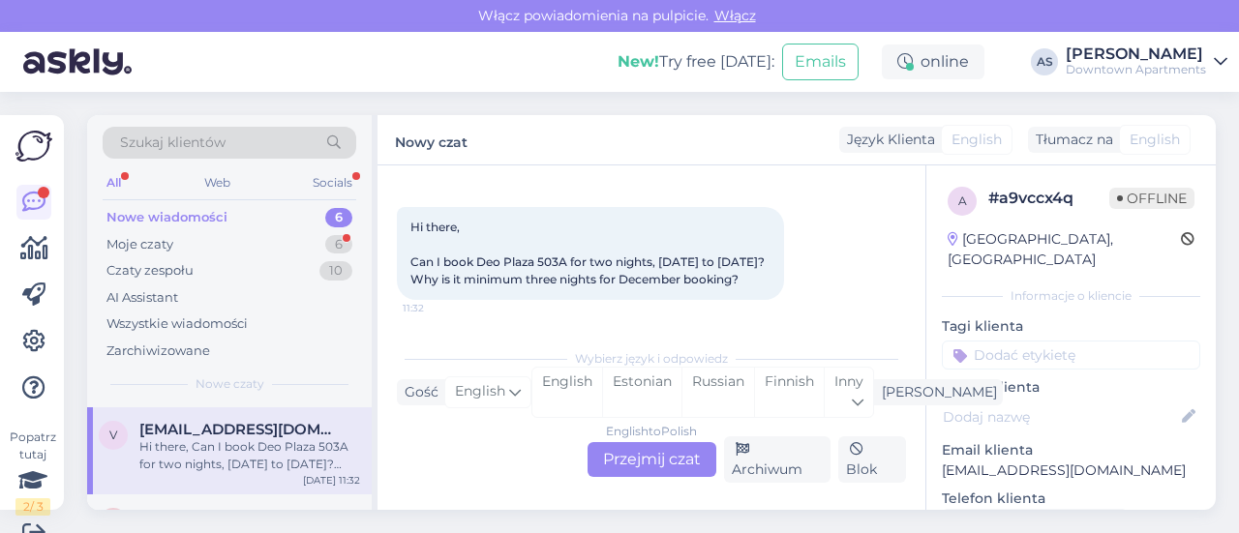
click at [633, 448] on div "English to Polish Przejmij czat" at bounding box center [652, 459] width 129 height 35
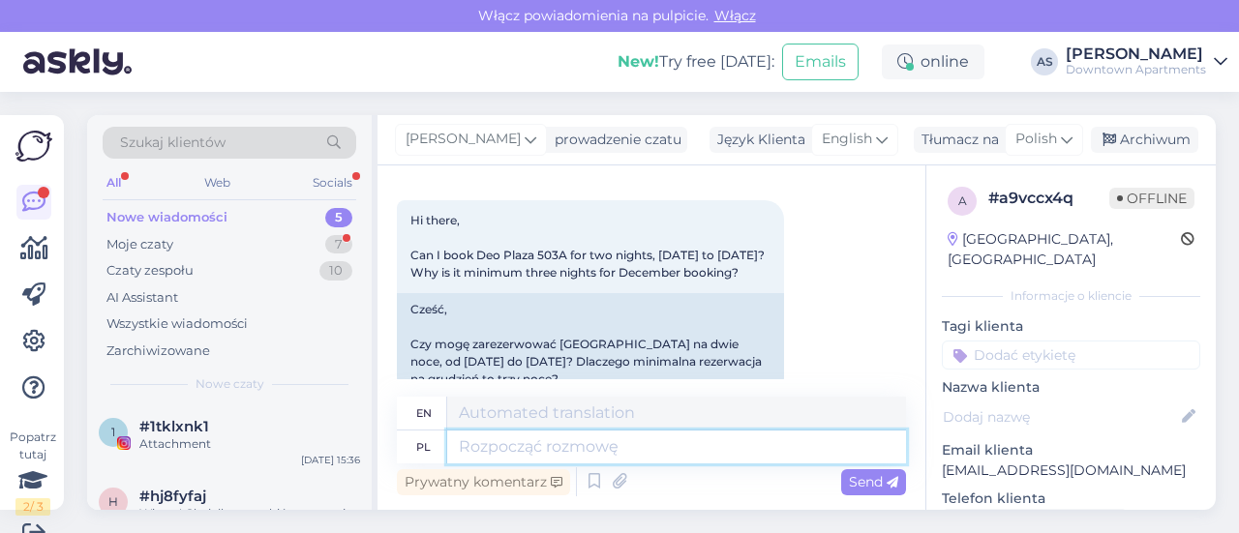
click at [537, 449] on textarea at bounding box center [676, 447] width 459 height 33
type textarea "Dzień d"
type textarea "Day"
type textarea "Dzień dobry,"
type textarea "Good morning,"
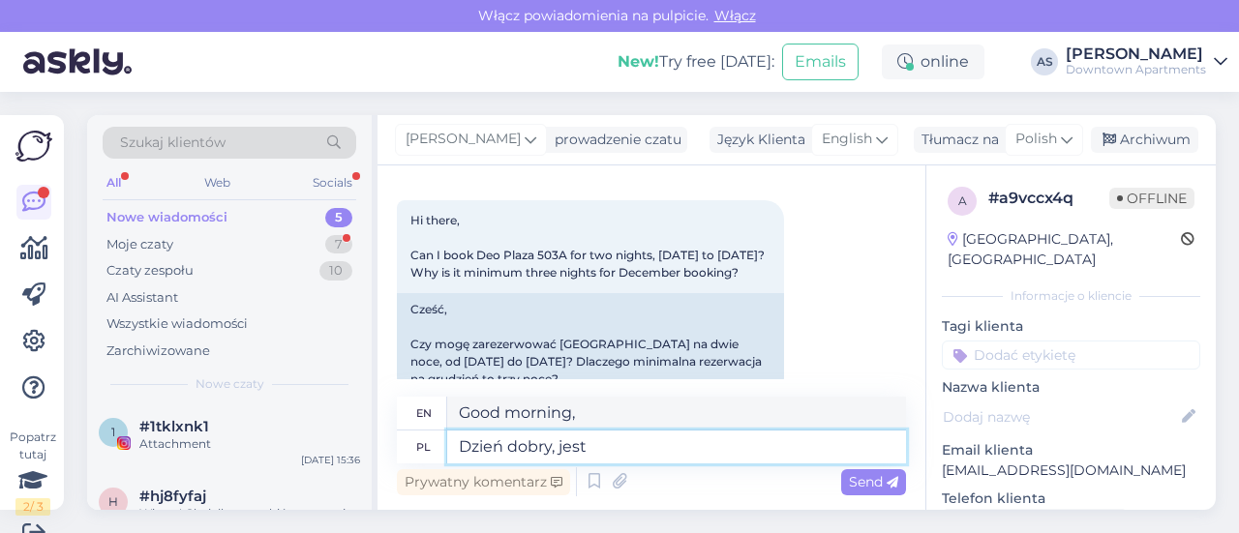
type textarea "Dzień dobry, jest"
type textarea "Good morning, it is"
type textarea "Dzień dobry, jest to"
type textarea "Good morning, this is"
type textarea "Dzień dobry, jest to plan"
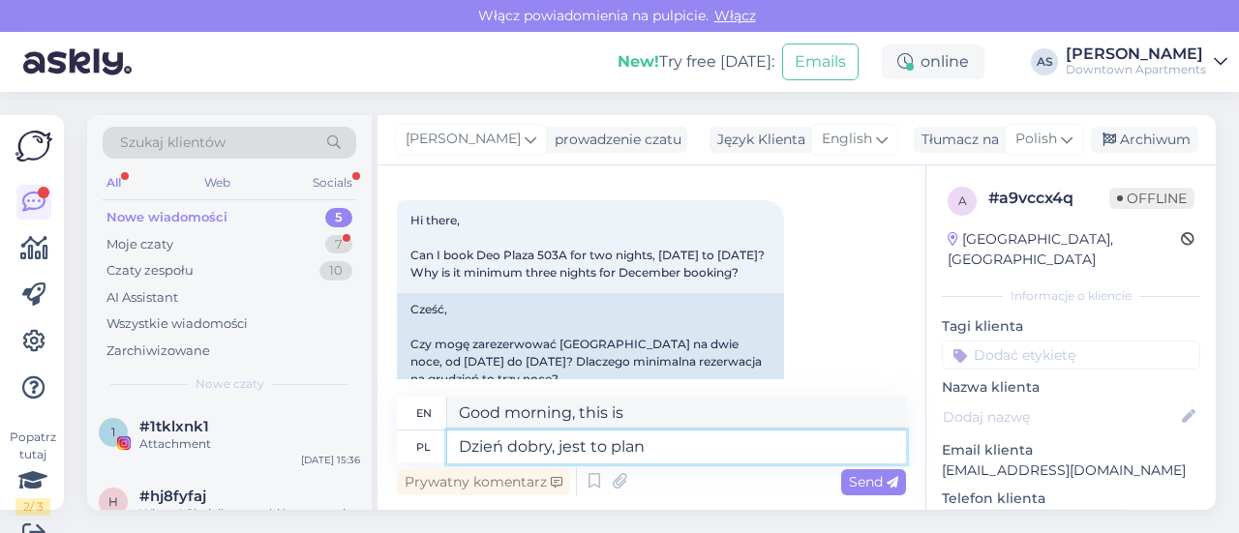
type textarea "Good morning, this is the plan"
type textarea "Dzień dobry, jest to plan polityki"
type textarea "Good morning, this is a policy plan"
type textarea "Dzień dobry, jest to plan polityki cenowej działu"
type textarea "Good morning, this is the department's pricing policy plan"
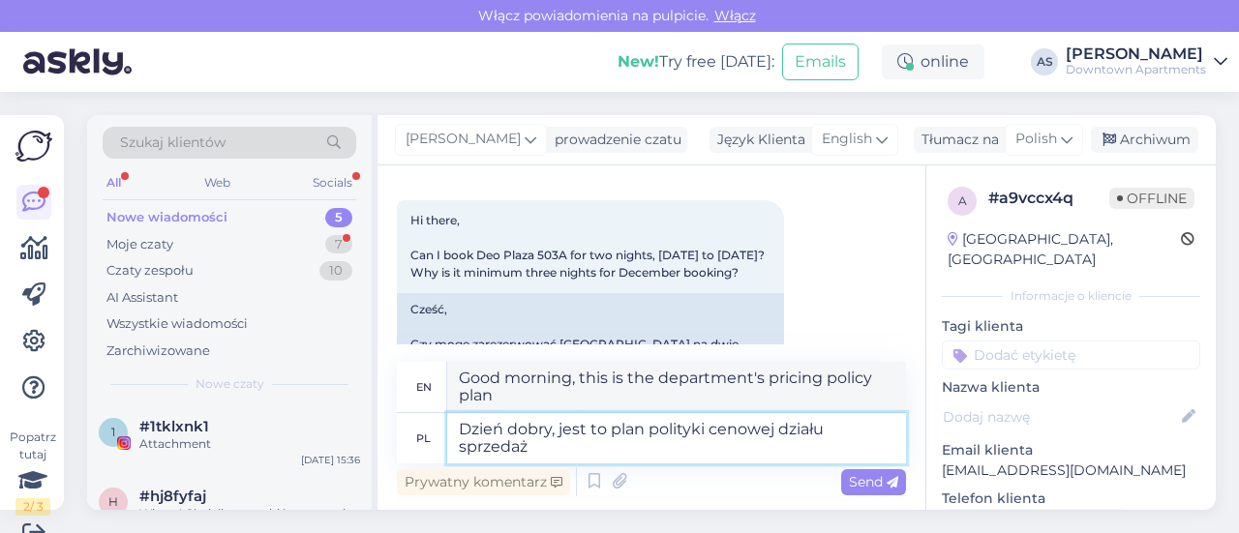
type textarea "Dzień dobry, jest to plan polityki cenowej działu sprzedaży"
type textarea "Good morning, this is the pricing policy plan of the sales department"
type textarea "Dzień dobry, jest to plan polityki cenowej działu sprzedaży."
type textarea "Good morning, this is the pricing policy plan of the sales department."
type textarea "Dzień dobry, jest to plan polityki cenowej działu sprzedaży."
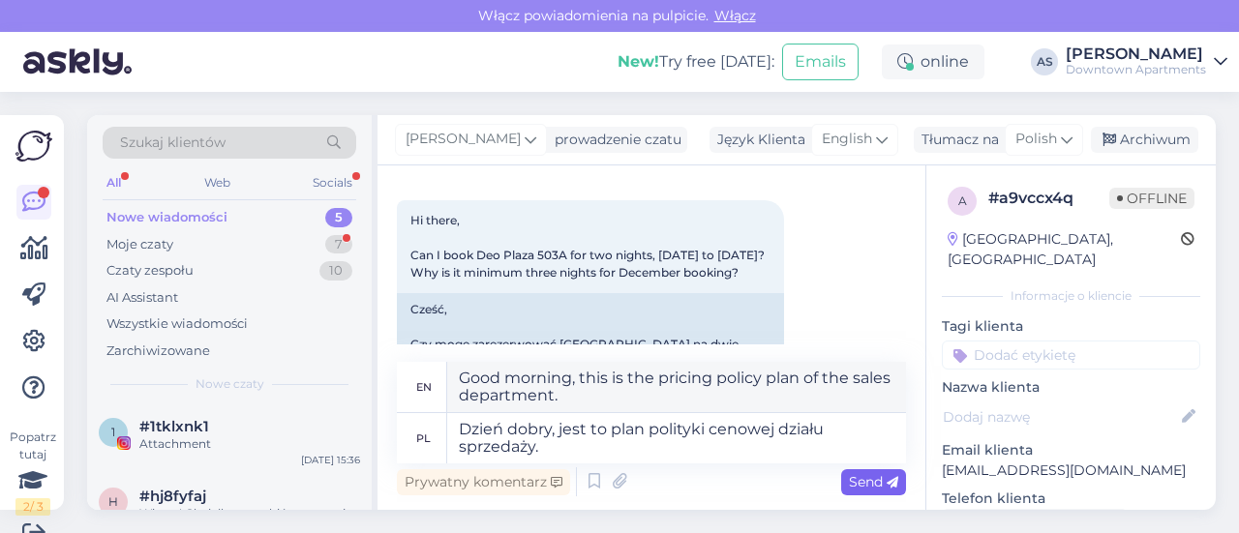
click at [849, 481] on span "Send" at bounding box center [873, 481] width 49 height 17
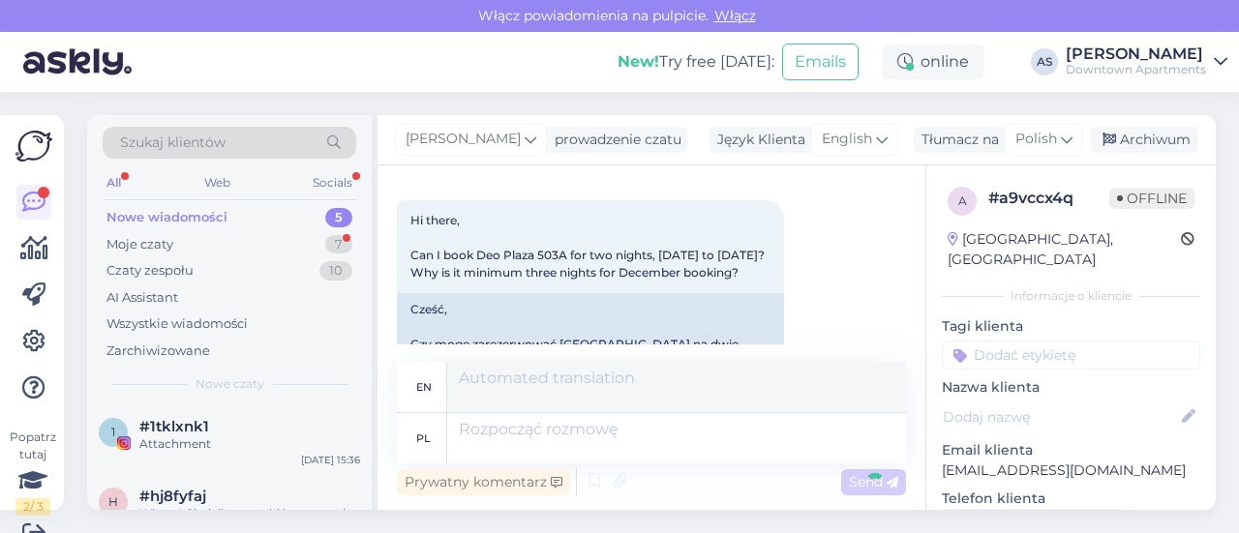
scroll to position [29, 0]
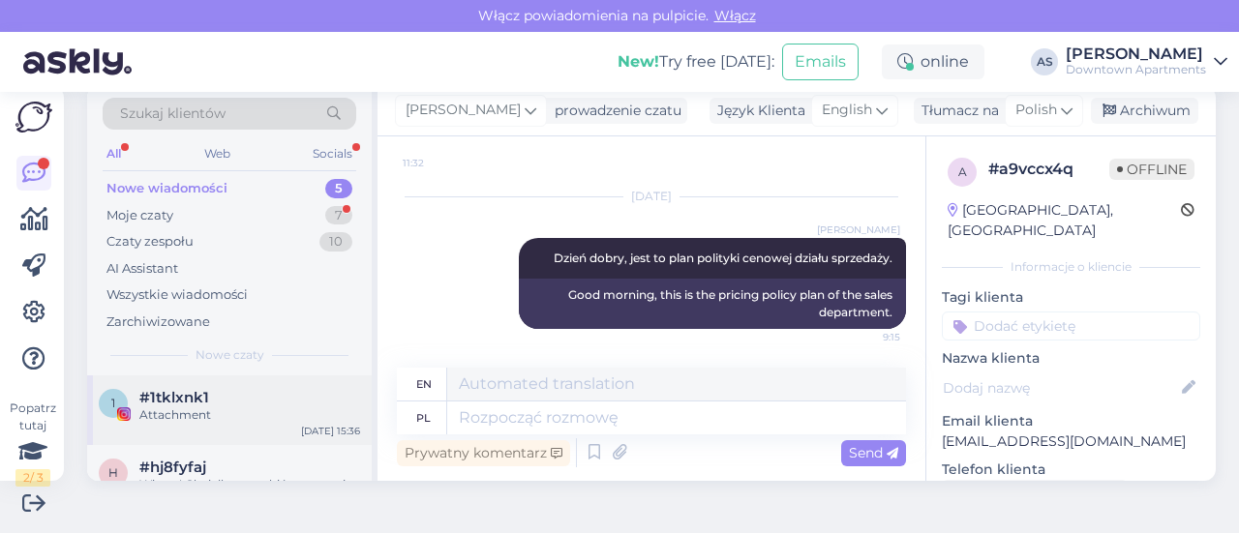
click at [312, 389] on div "#1tklxnk1" at bounding box center [249, 397] width 221 height 17
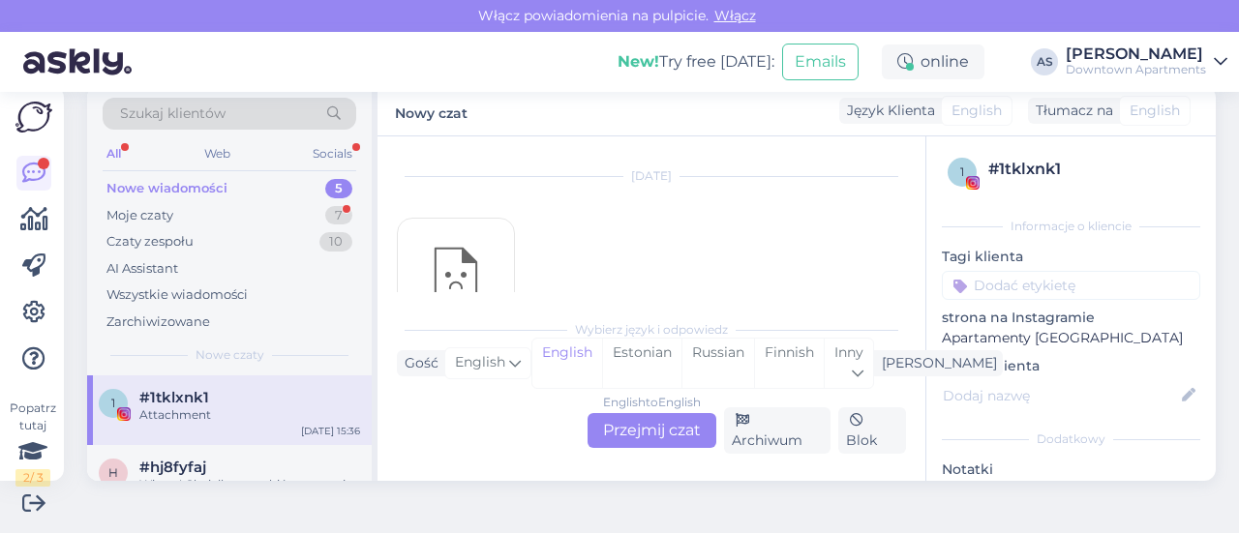
scroll to position [105, 0]
click at [678, 427] on div "English to English Przejmij czat" at bounding box center [652, 430] width 129 height 35
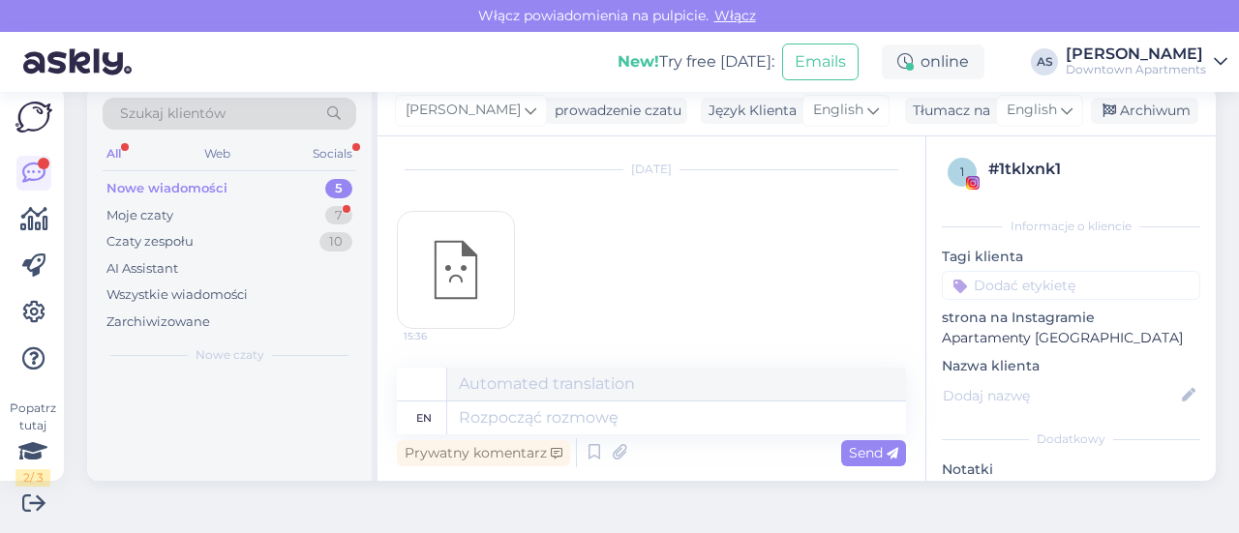
scroll to position [45, 0]
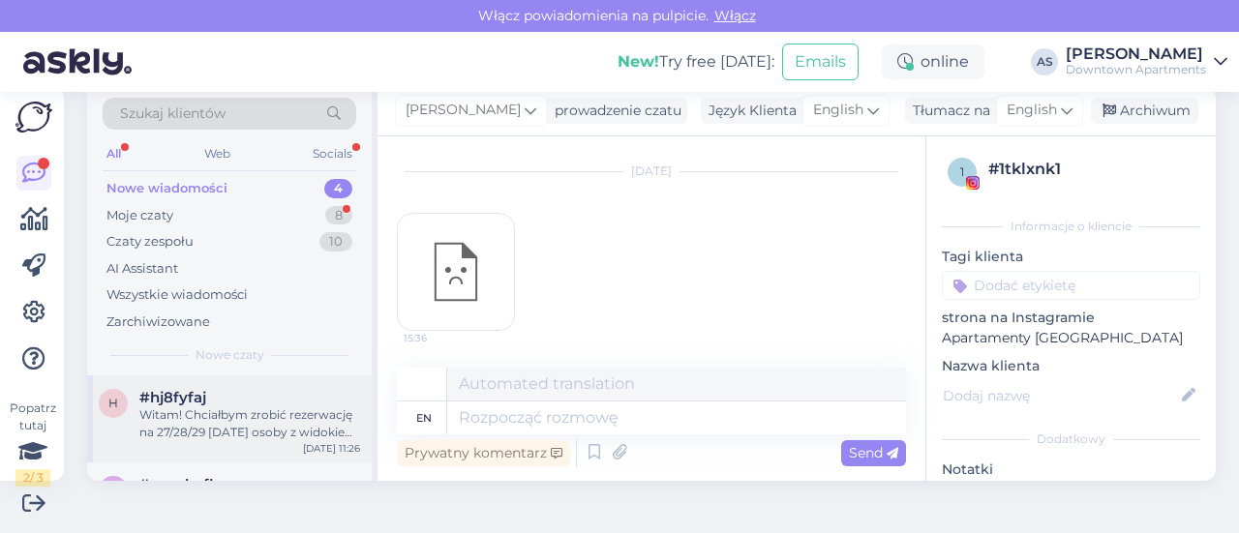
click at [219, 439] on div "Witam! Chciałbym zrobić rezerwację na 27/28/29 [DATE] osoby z widokiem na [GEOG…" at bounding box center [249, 424] width 221 height 35
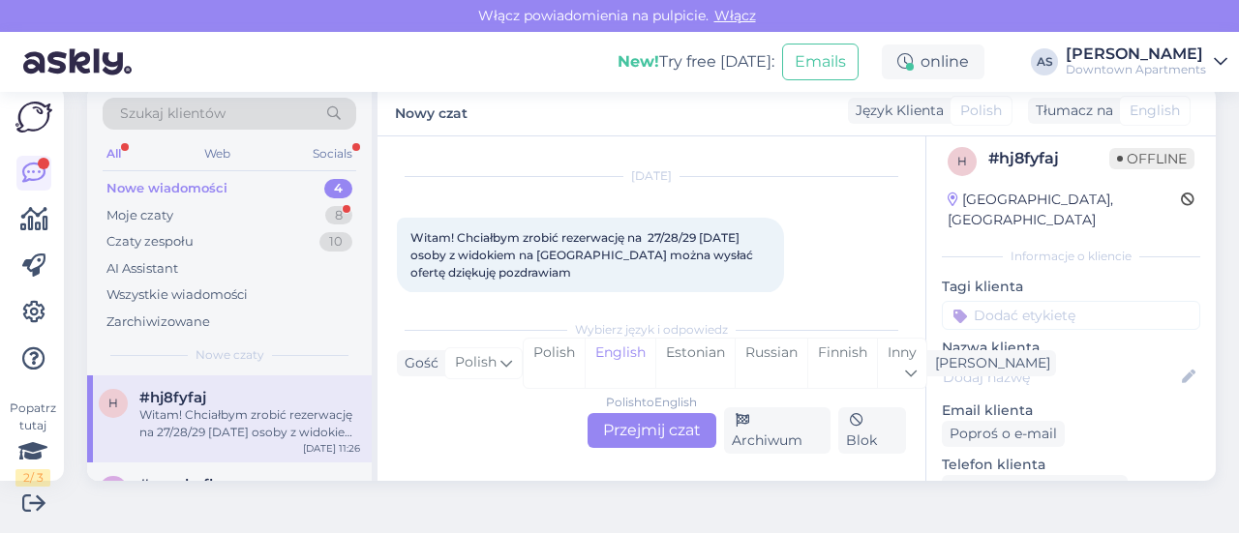
scroll to position [0, 0]
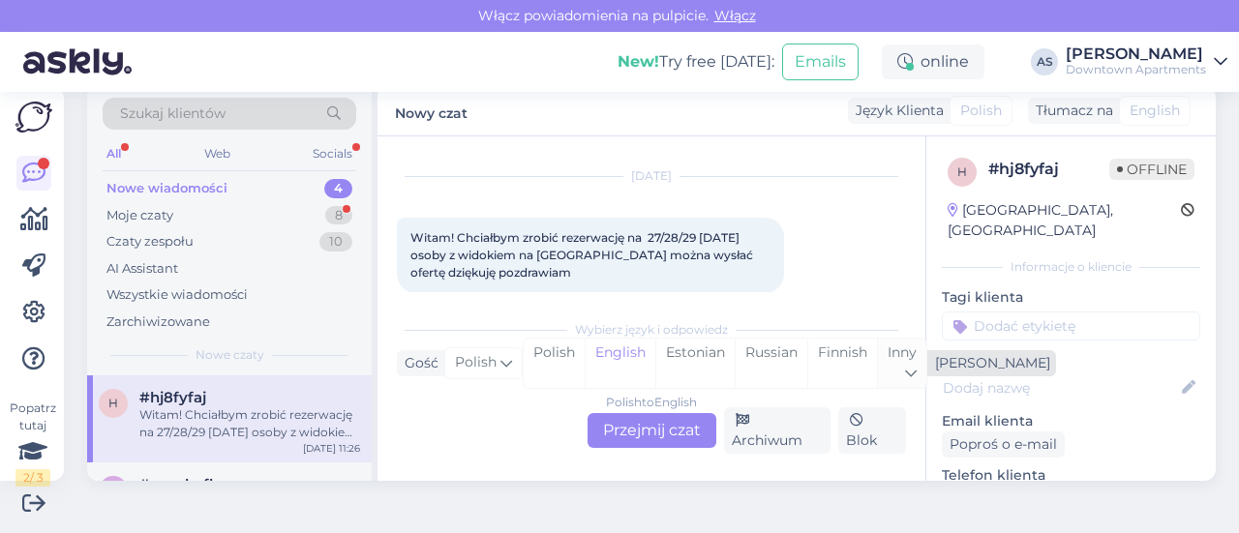
click at [898, 364] on div "Inny" at bounding box center [901, 363] width 49 height 49
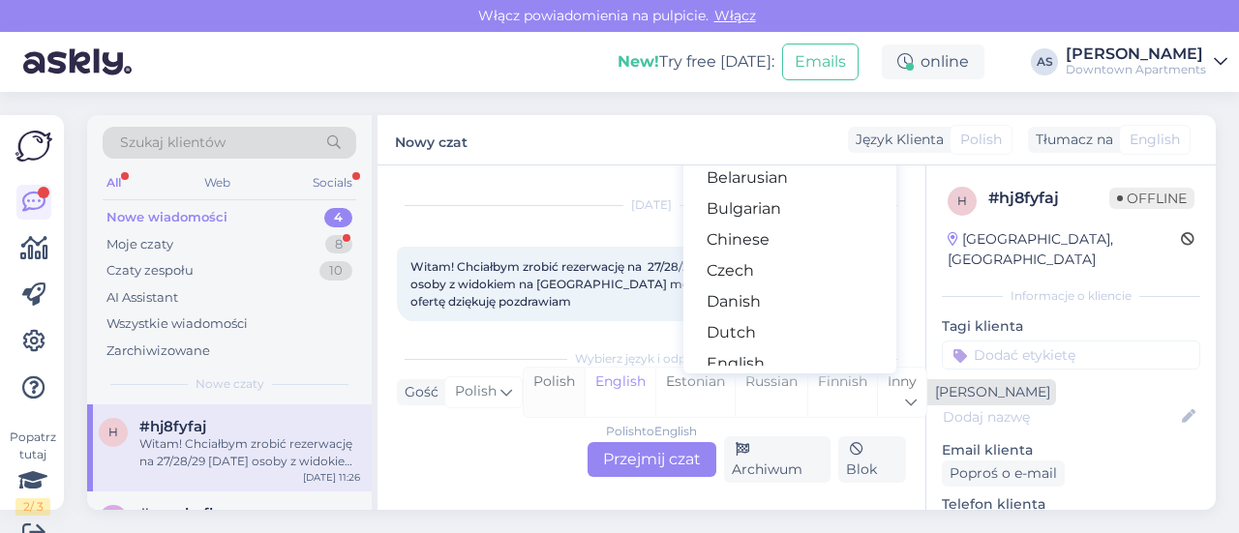
click at [557, 378] on div "Polish" at bounding box center [554, 392] width 61 height 49
click at [616, 450] on div "Polish to Polish Przejmij czat" at bounding box center [652, 459] width 129 height 35
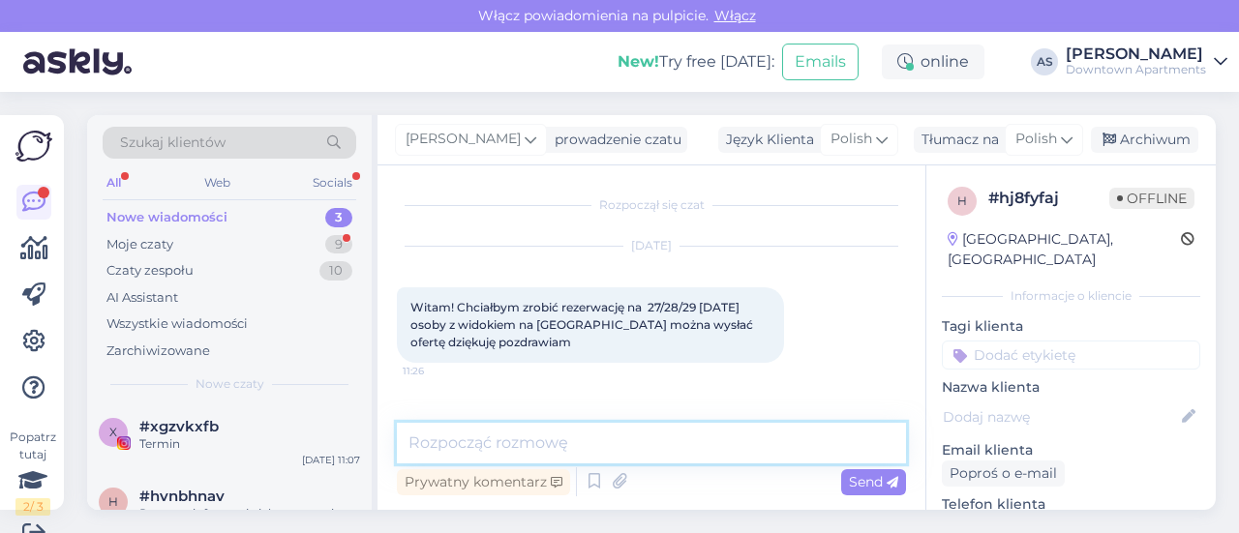
click at [498, 425] on textarea at bounding box center [651, 443] width 509 height 41
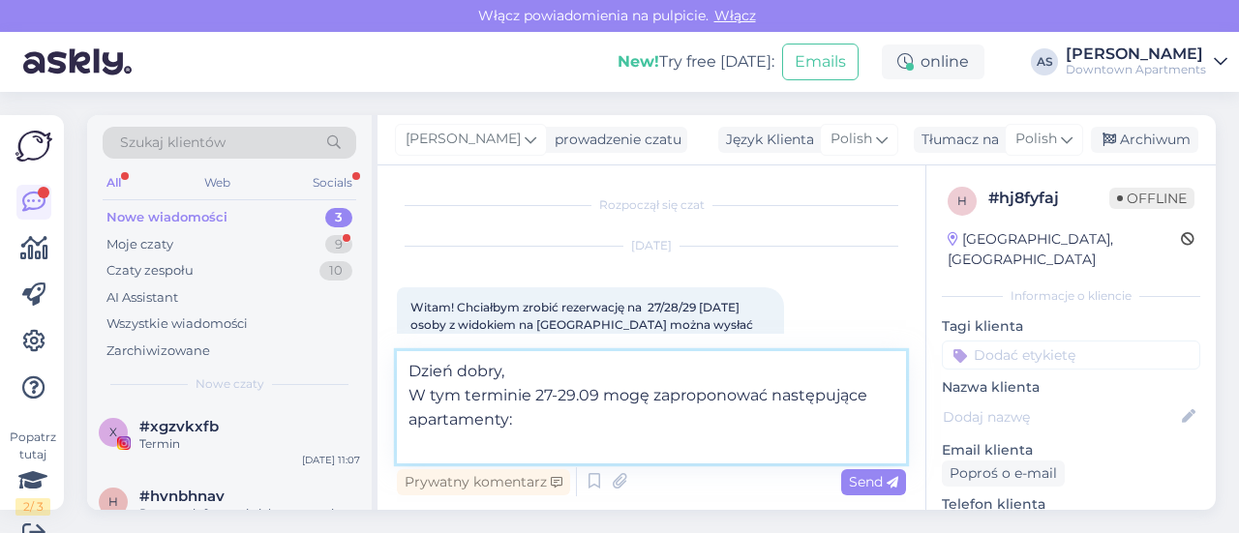
paste textarea "[URL][DOMAIN_NAME]"
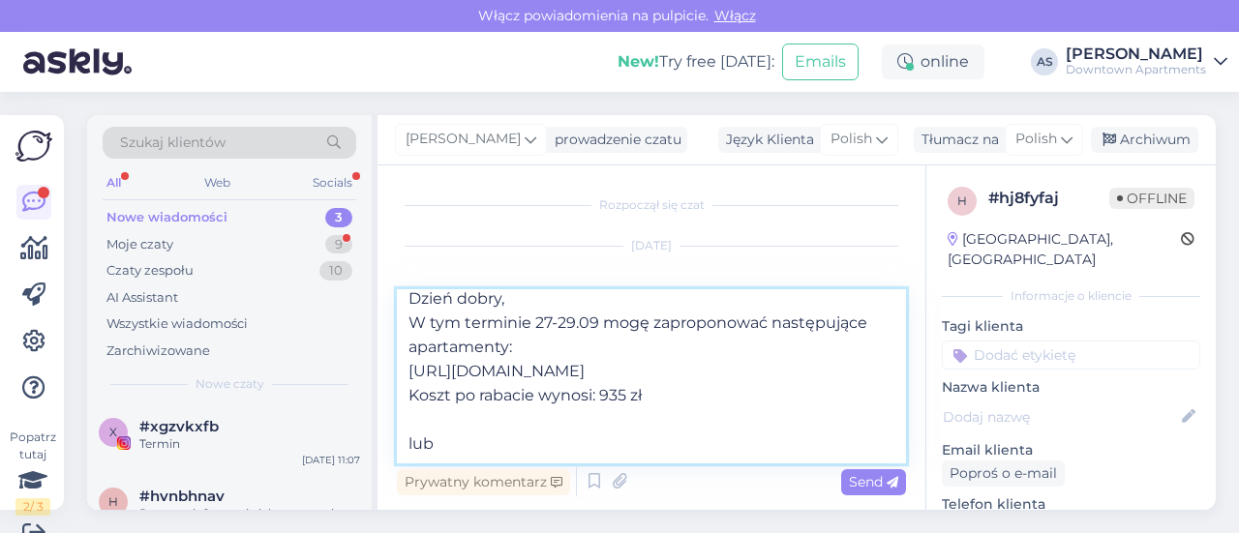
scroll to position [73, 0]
paste textarea "[URL][DOMAIN_NAME]"
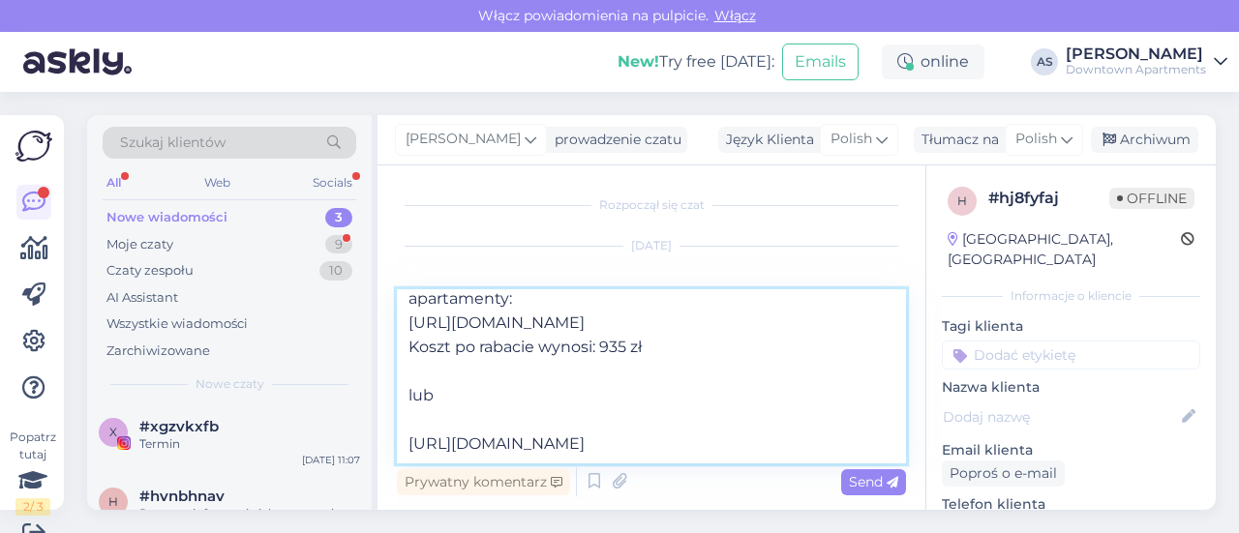
scroll to position [145, 0]
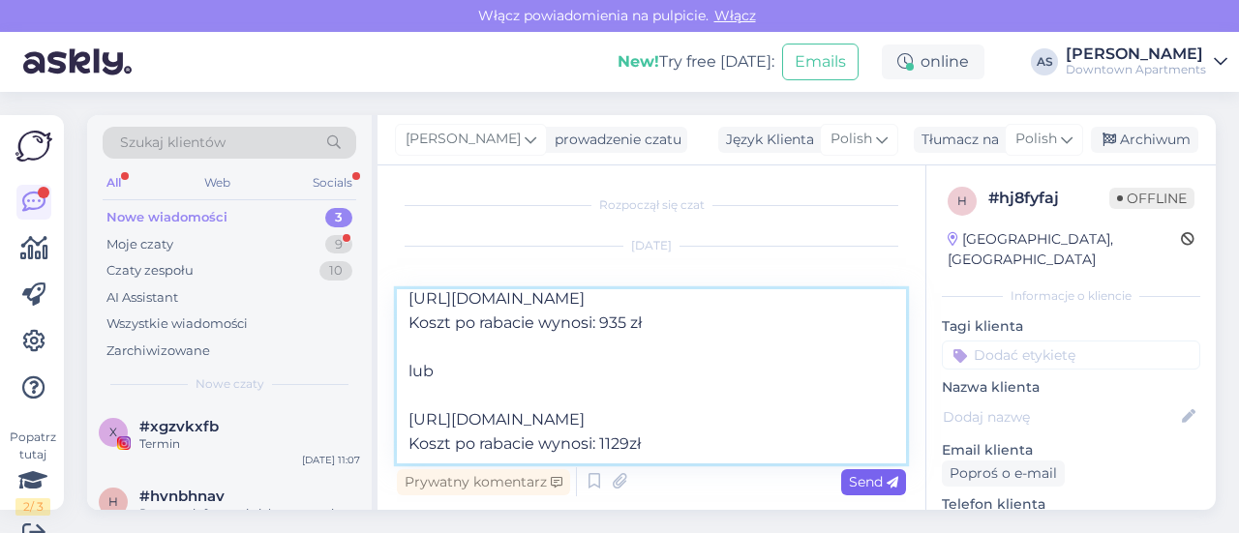
type textarea "Dzień dobry, W tym terminie 27-29.09 mogę zaproponować następujące apartamenty:…"
click at [849, 487] on span "Send" at bounding box center [873, 481] width 49 height 17
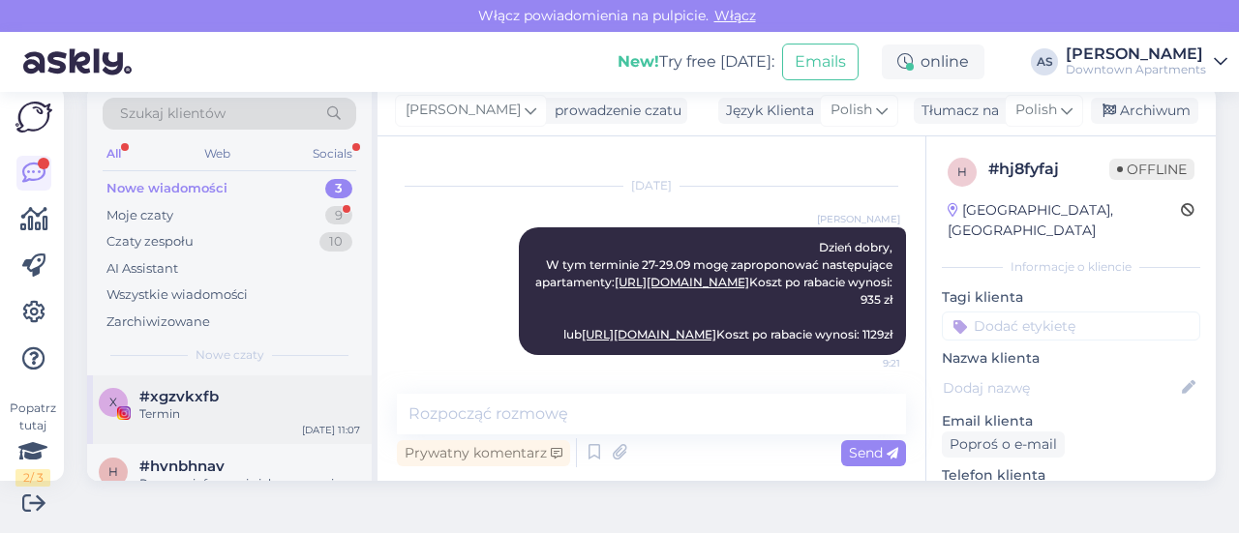
scroll to position [0, 0]
click at [266, 418] on div "Termin" at bounding box center [249, 415] width 221 height 17
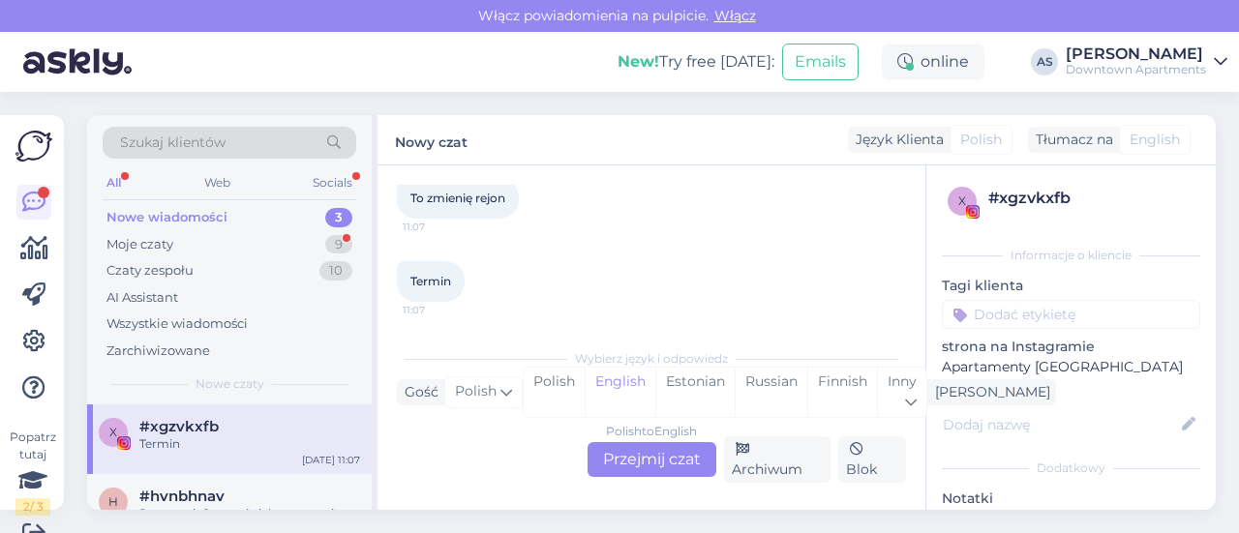
scroll to position [29, 0]
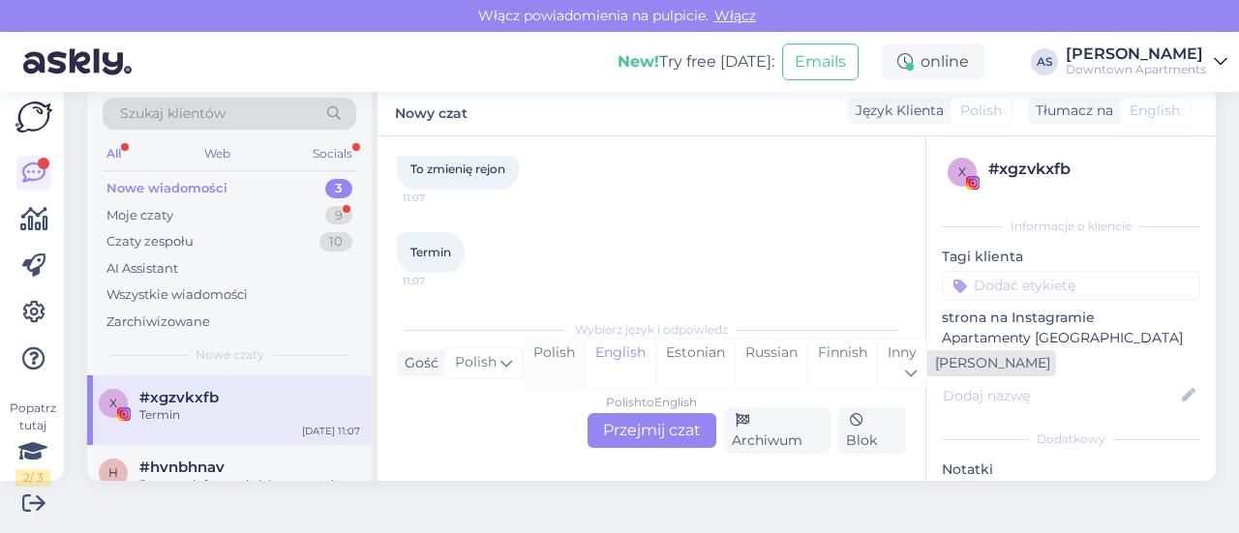
click at [546, 354] on div "Polish" at bounding box center [554, 363] width 61 height 49
click at [635, 418] on div "Polish to Polish Przejmij czat" at bounding box center [652, 430] width 129 height 35
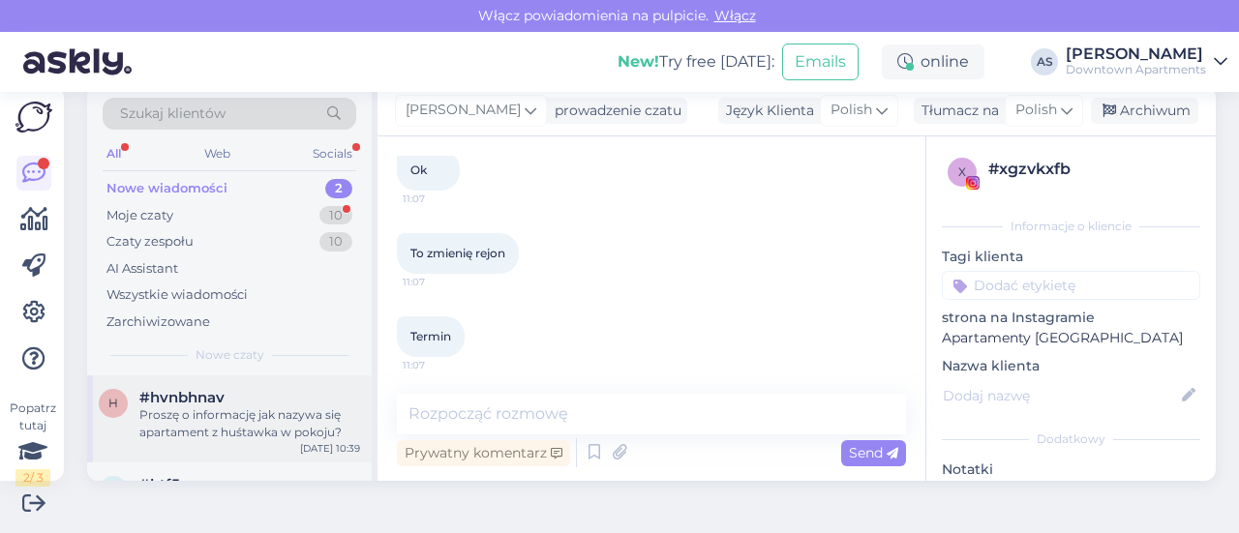
click at [223, 401] on span "#hvnbhnav" at bounding box center [181, 397] width 85 height 17
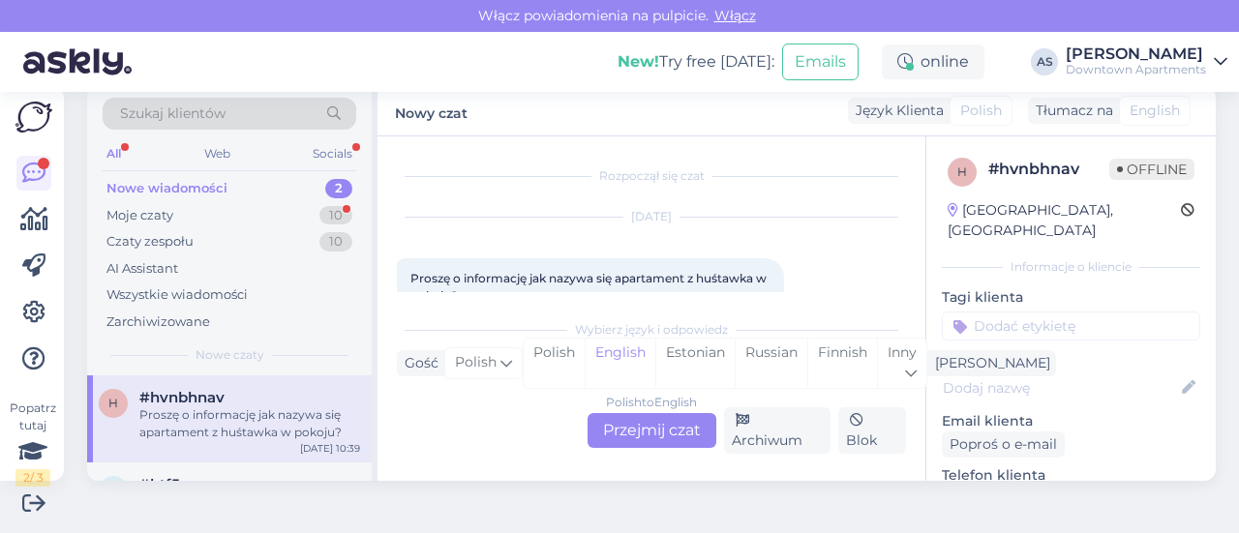
scroll to position [45, 0]
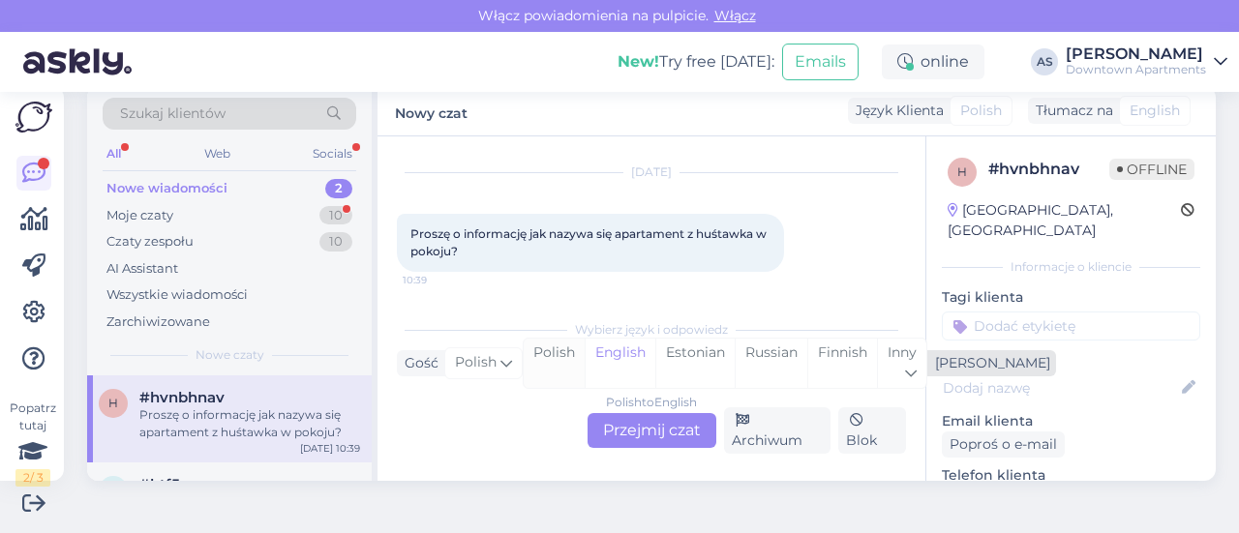
click at [555, 361] on div "Polish" at bounding box center [554, 363] width 61 height 49
click at [618, 437] on div "Polish to Polish Przejmij czat" at bounding box center [652, 430] width 129 height 35
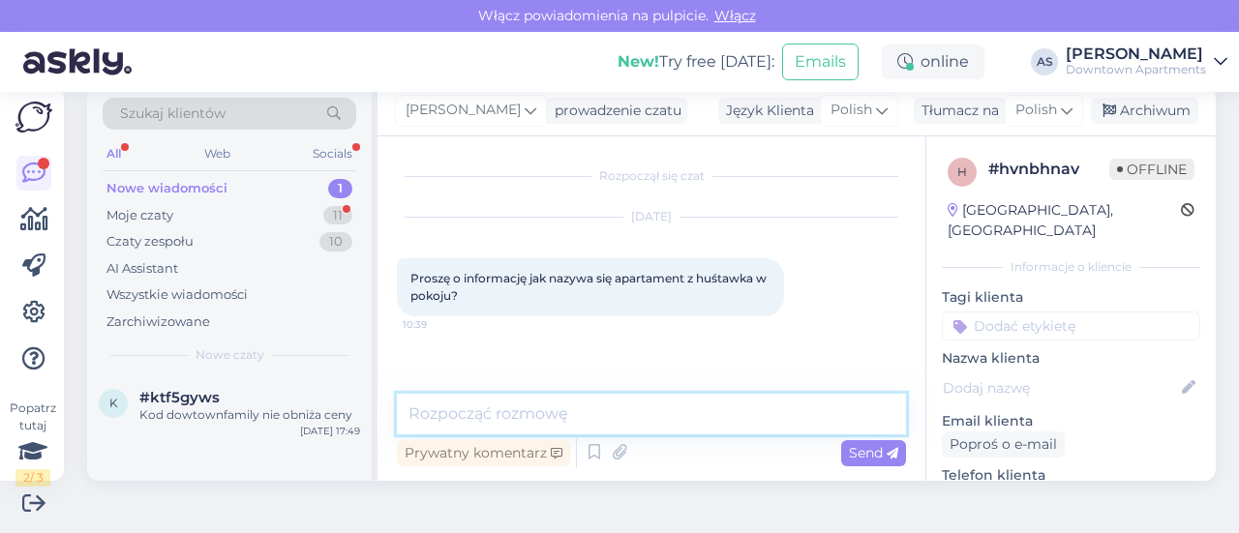
click at [544, 397] on textarea at bounding box center [651, 414] width 509 height 41
paste textarea "[URL][DOMAIN_NAME]"
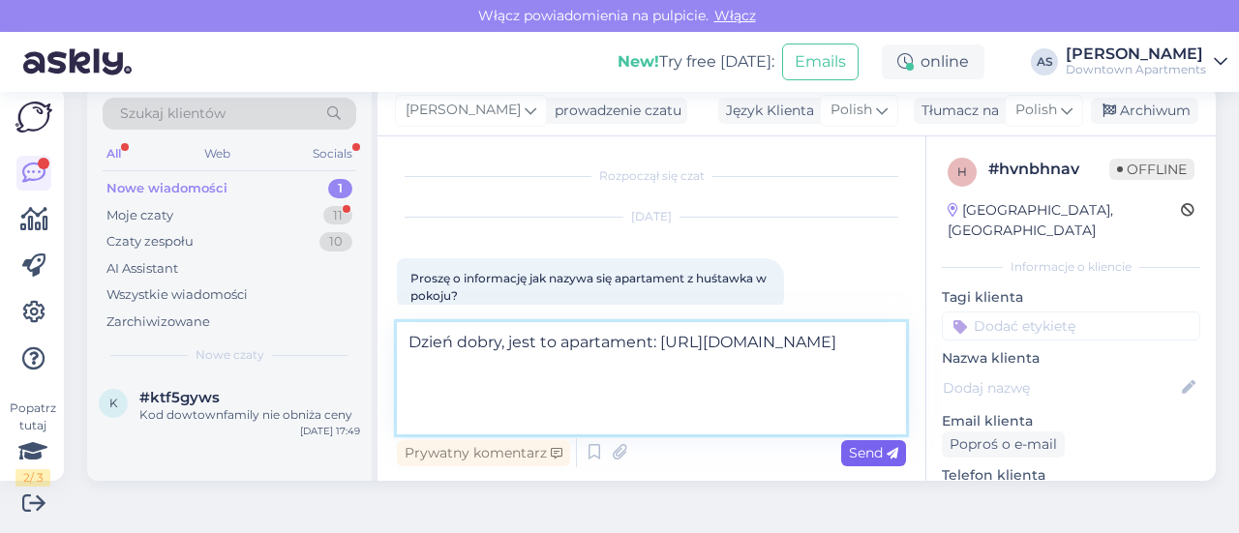
type textarea "Dzień dobry, jest to apartament: [URL][DOMAIN_NAME]"
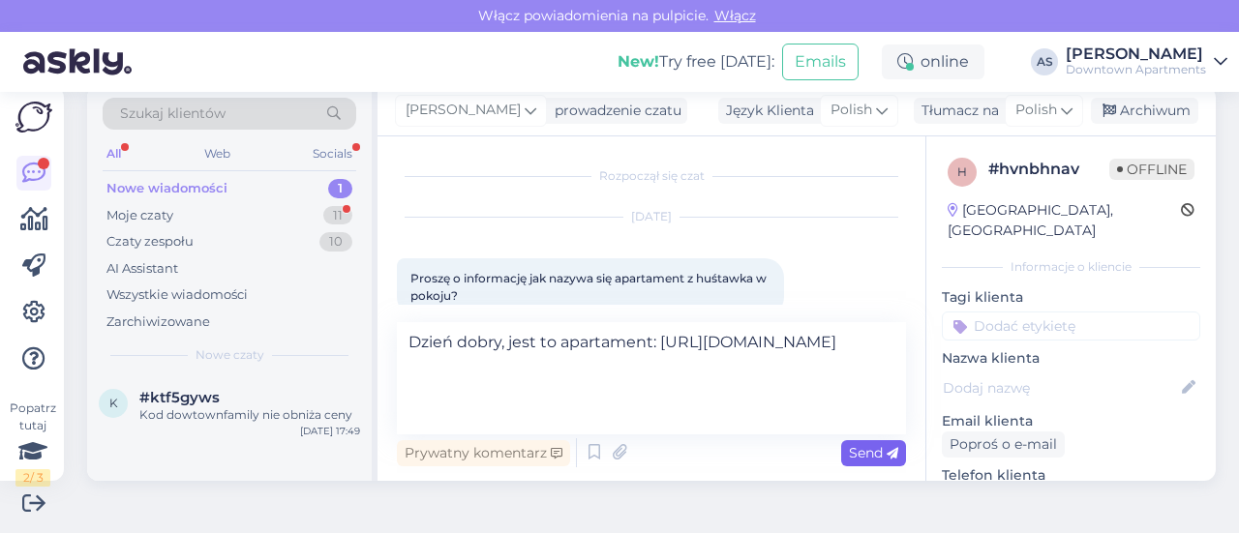
click at [887, 456] on icon at bounding box center [893, 454] width 12 height 12
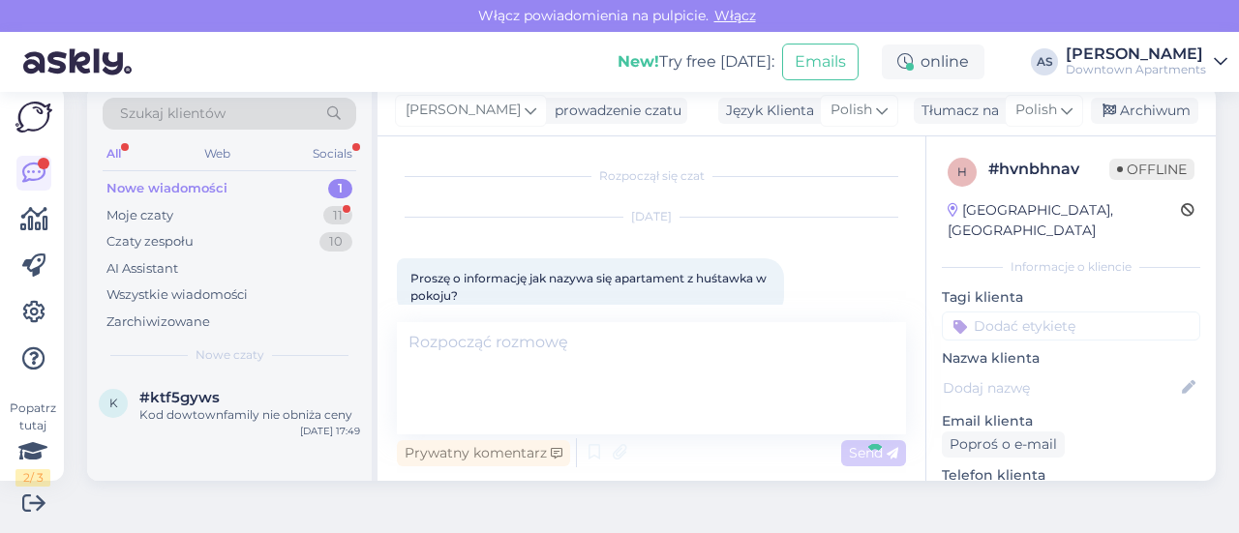
scroll to position [136, 0]
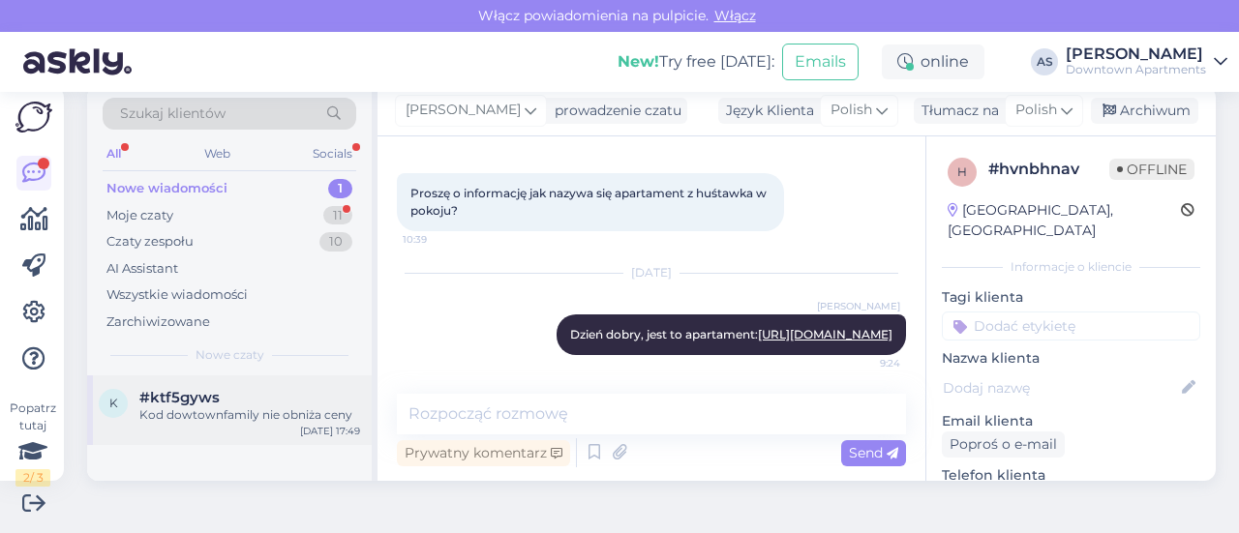
click at [301, 383] on div "k #ktf5gyws Kod dowtownfamily nie obniża ceny [DATE] 17:49" at bounding box center [229, 411] width 285 height 70
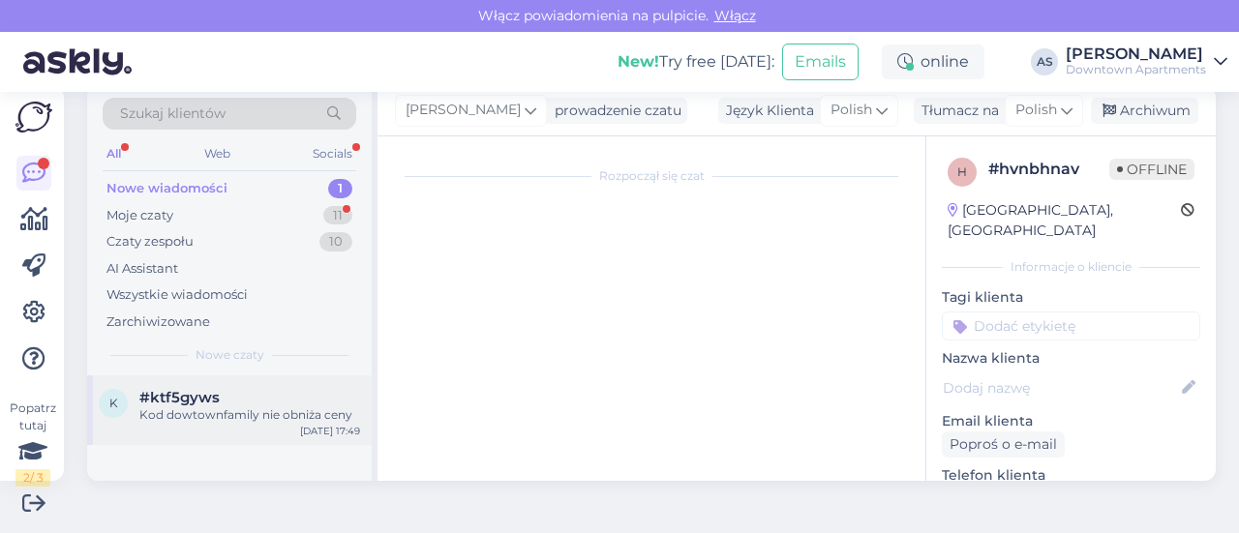
scroll to position [27, 0]
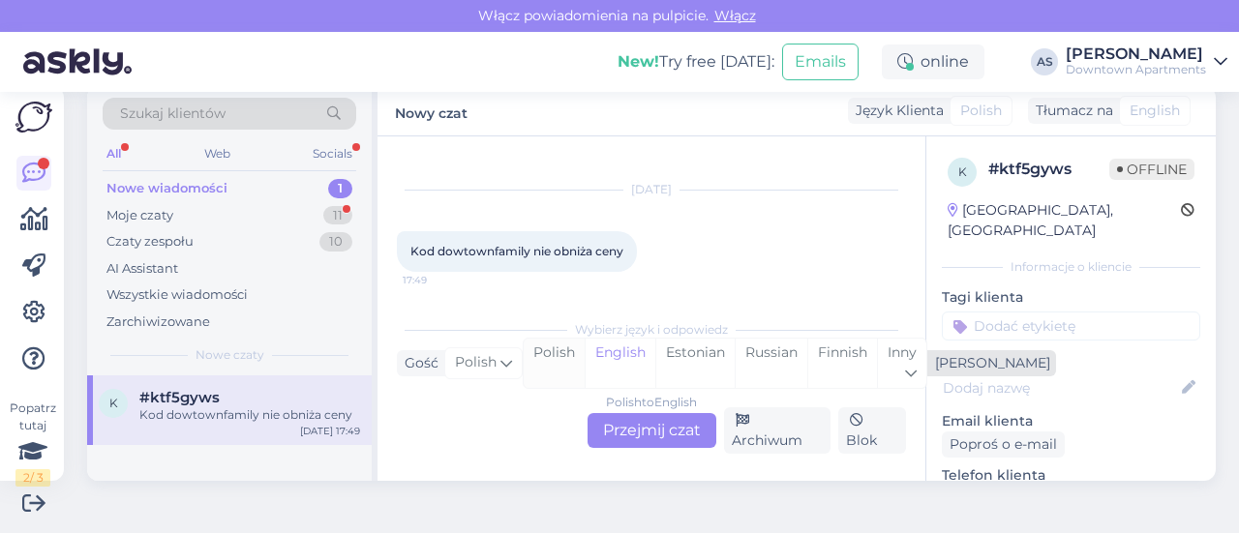
click at [564, 353] on div "Polish" at bounding box center [554, 363] width 61 height 49
click at [616, 435] on div "Polish to Polish Przejmij czat" at bounding box center [652, 430] width 129 height 35
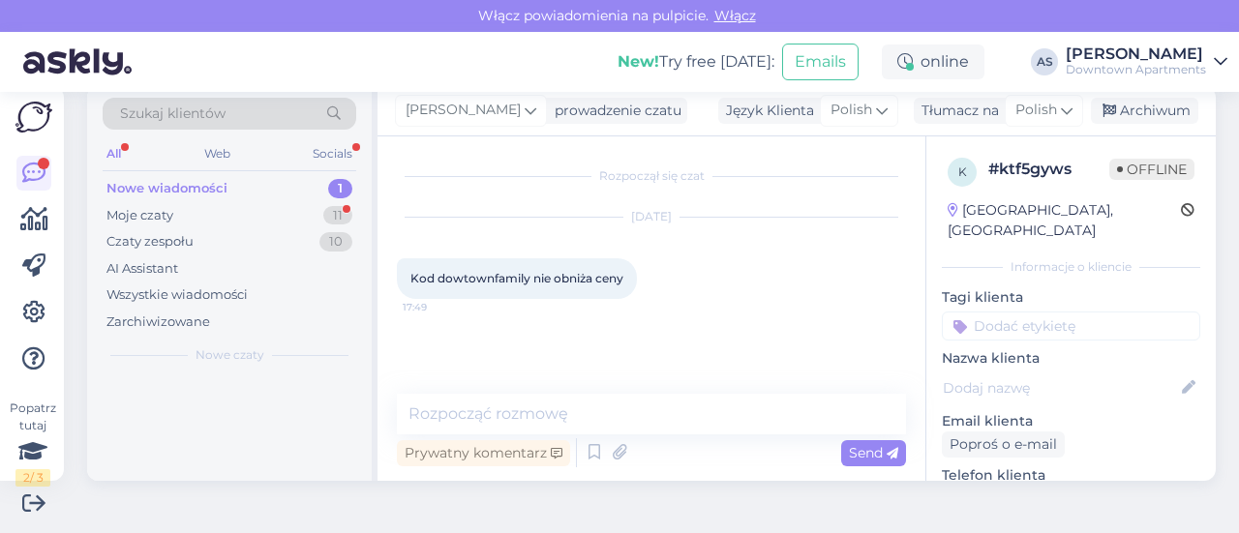
scroll to position [0, 0]
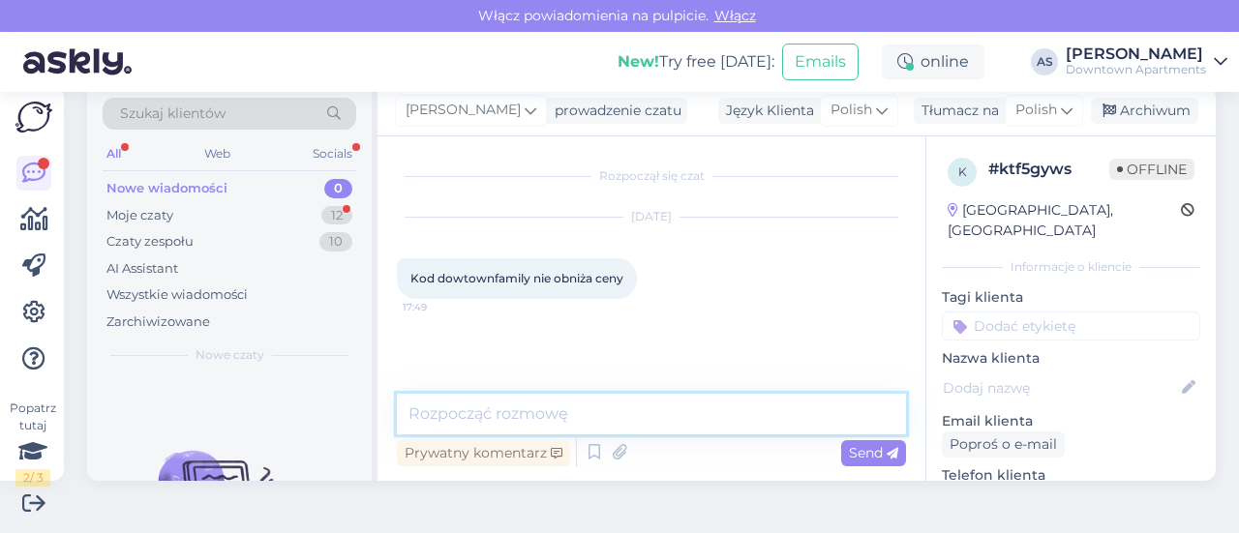
click at [595, 413] on textarea at bounding box center [651, 414] width 509 height 41
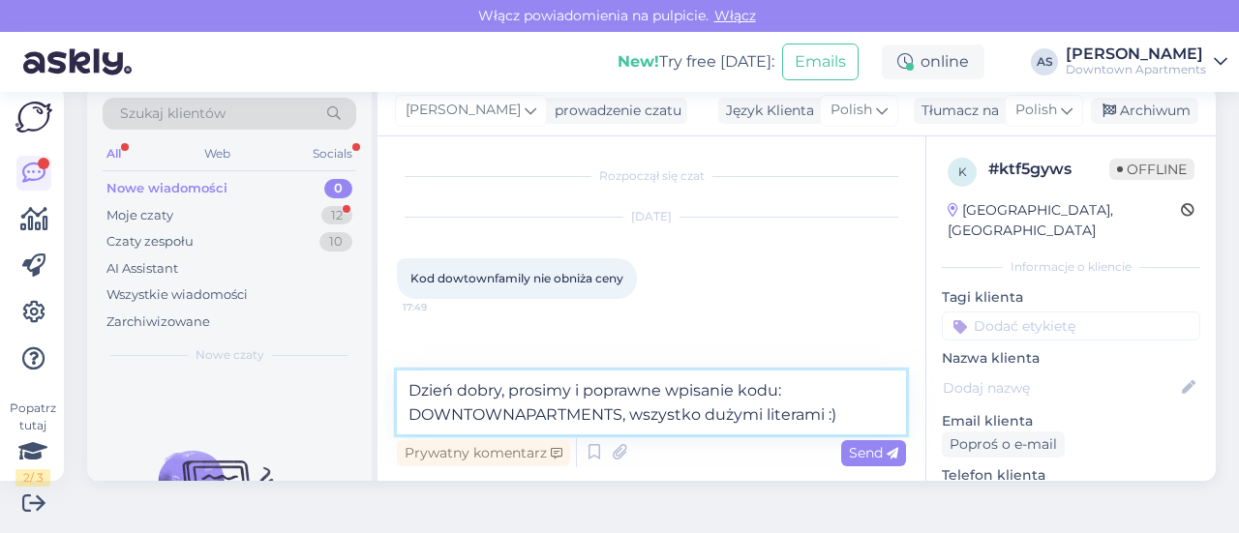
click at [582, 392] on textarea "Dzień dobry, prosimy i poprawne wpisanie kodu: DOWNTOWNAPARTMENTS, wszystko duż…" at bounding box center [651, 403] width 509 height 64
type textarea "Dzień dobry, prosimy o poprawne wpisanie kodu: DOWNTOWNAPARTMENTS, wszystko duż…"
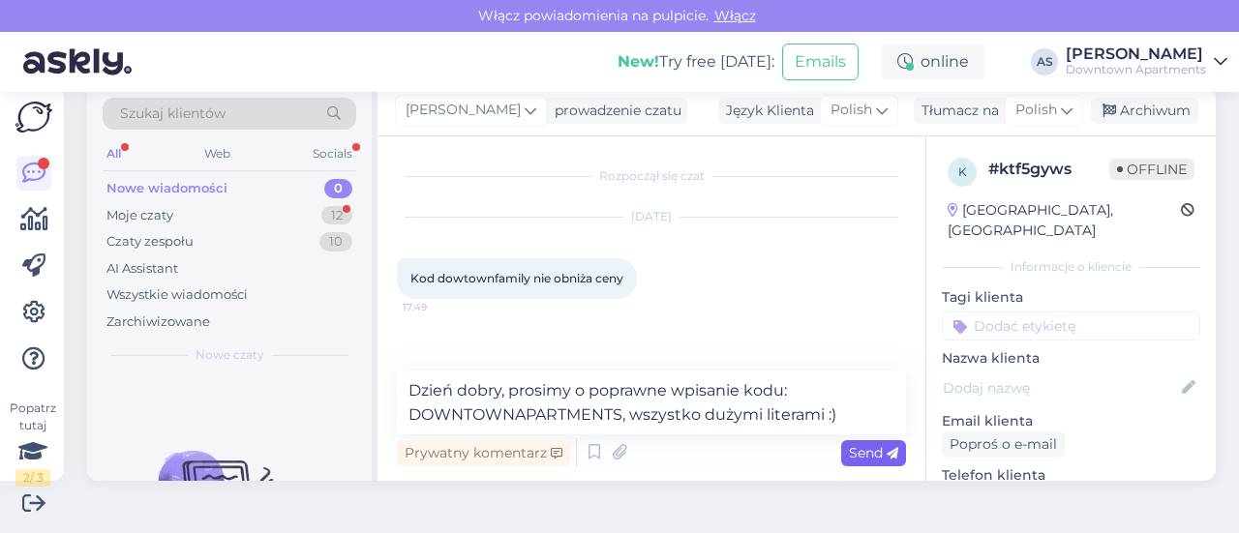
click at [856, 446] on span "Send" at bounding box center [873, 452] width 49 height 17
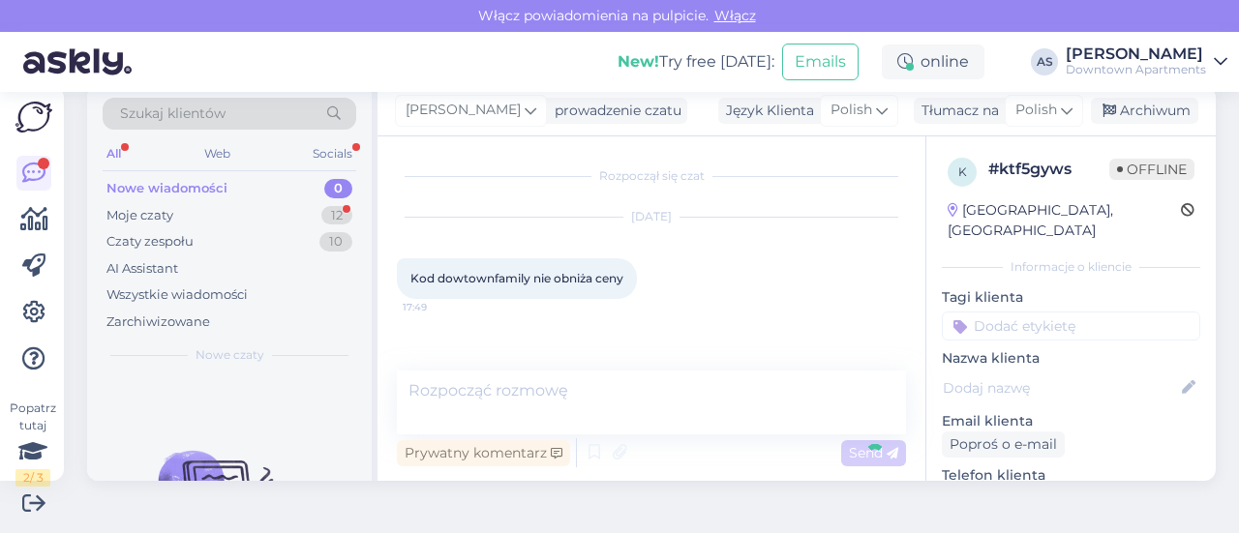
scroll to position [84, 0]
